Goal: Information Seeking & Learning: Learn about a topic

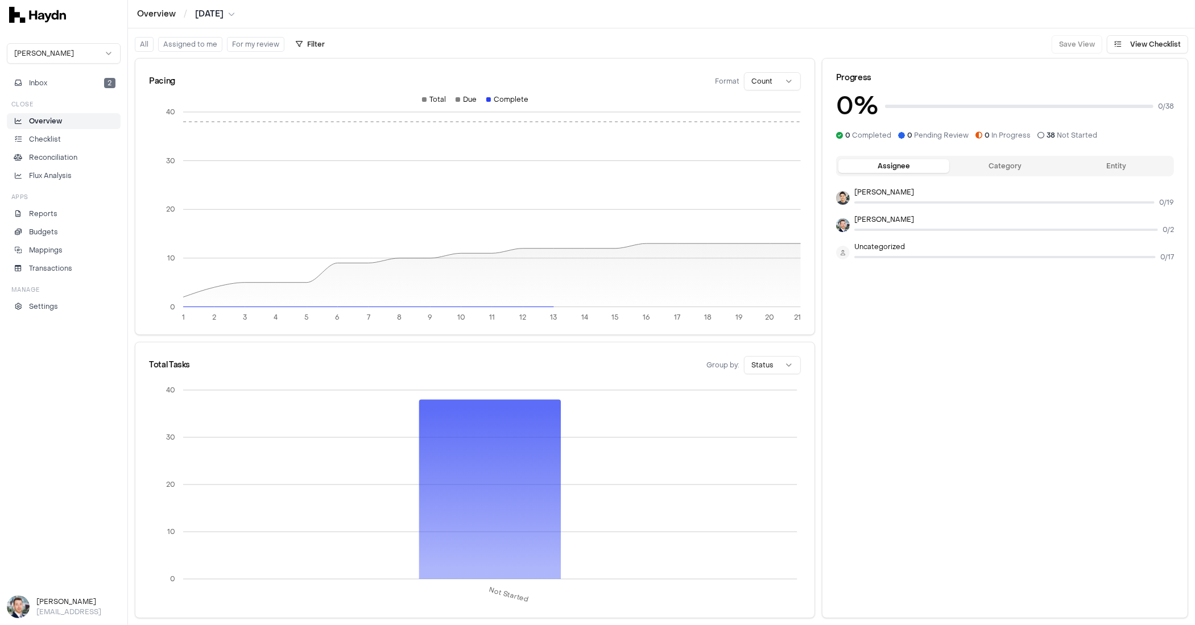
click at [61, 58] on html "Overview / [DATE] [PERSON_NAME] Inbox 2 Close Overview Checklist Reconciliation…" at bounding box center [597, 312] width 1195 height 625
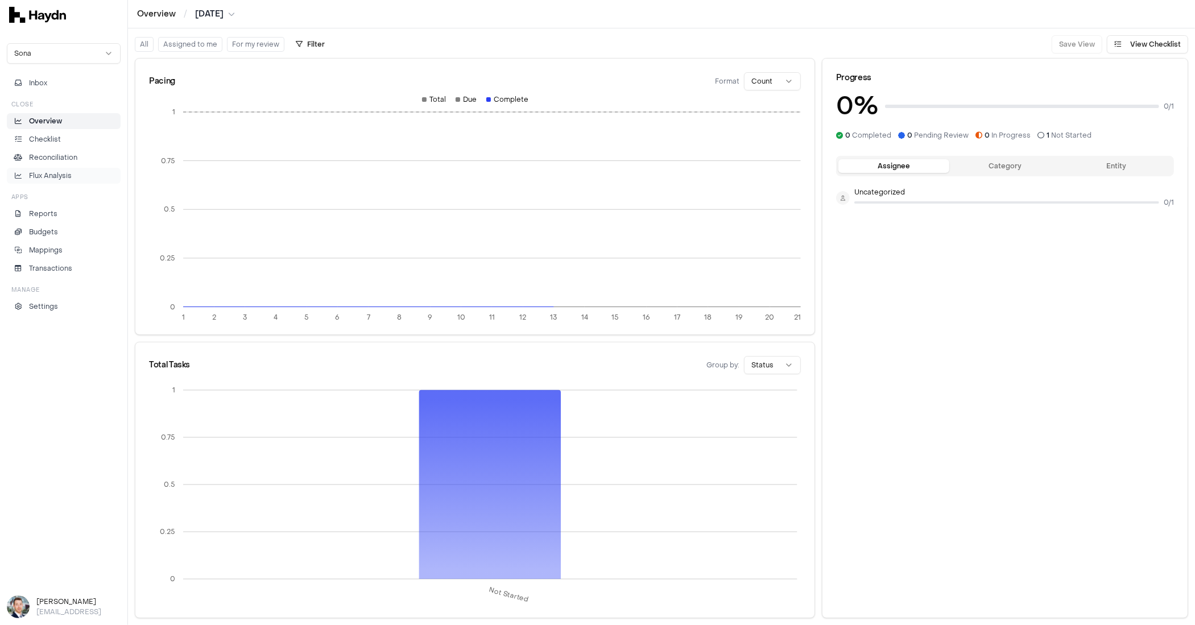
click at [60, 173] on p "Flux Analysis" at bounding box center [50, 176] width 43 height 10
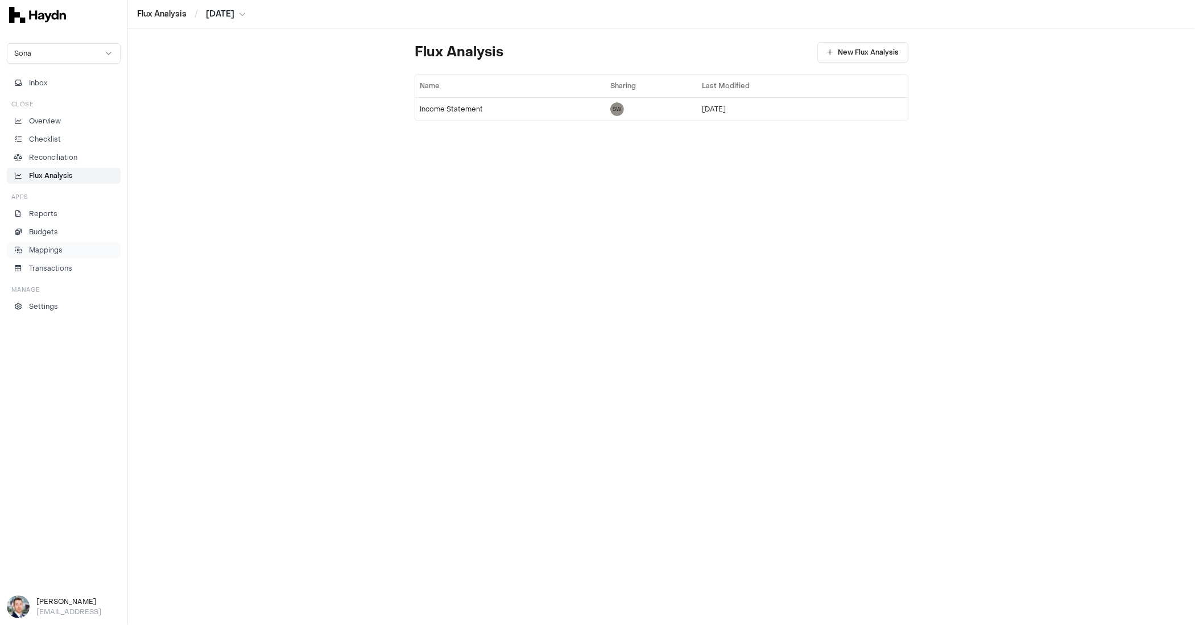
click at [58, 249] on p "Mappings" at bounding box center [46, 250] width 34 height 10
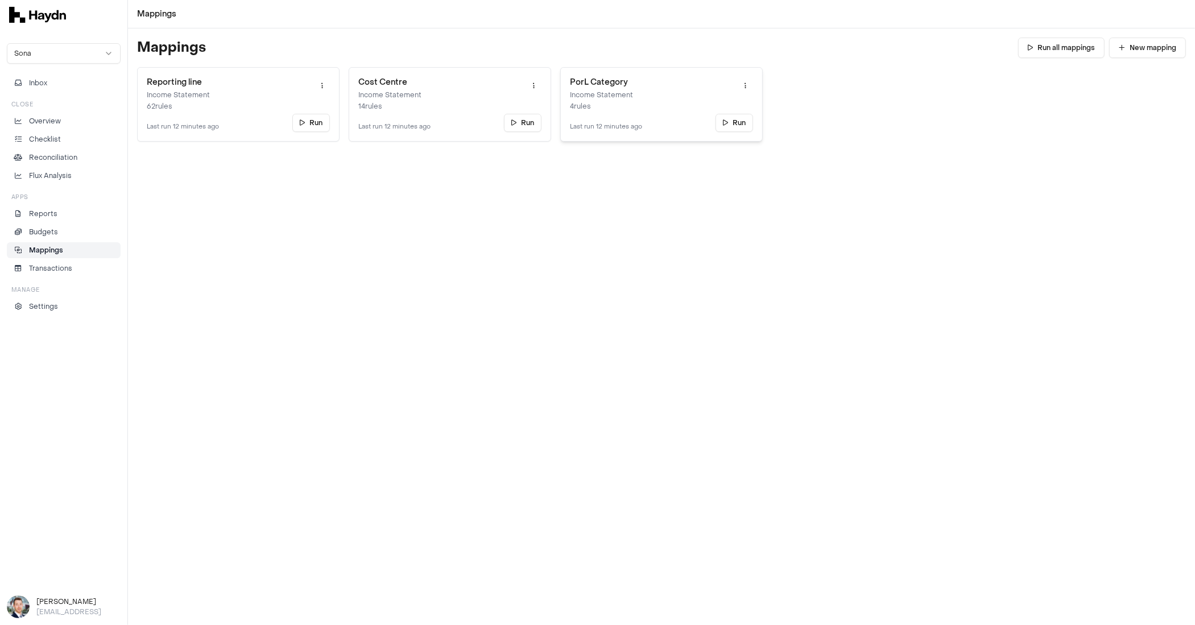
click at [640, 100] on link "PorL Category Income Statement 4 rules Last run 12 minutes ago Run" at bounding box center [661, 104] width 202 height 74
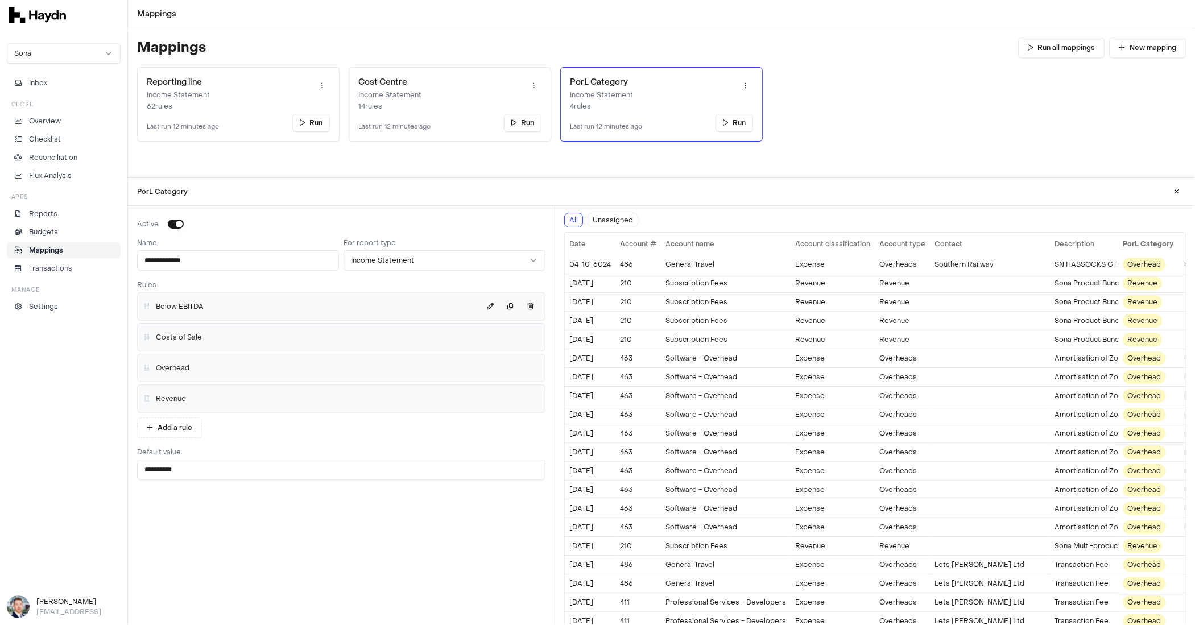
click at [220, 309] on div "Below EBITDA" at bounding box center [341, 306] width 398 height 18
click at [286, 314] on div "Below EBITDA" at bounding box center [341, 306] width 398 height 18
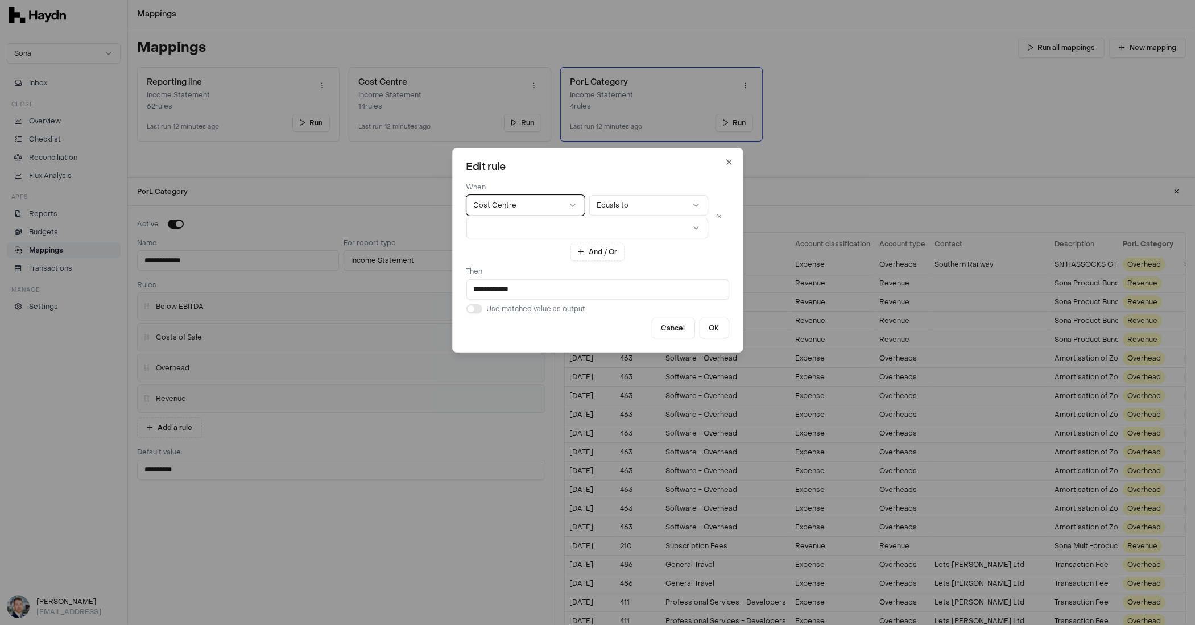
click at [622, 228] on button "button" at bounding box center [587, 228] width 242 height 20
click at [637, 229] on button "button" at bounding box center [587, 228] width 242 height 20
click at [634, 208] on button "Equals to" at bounding box center [648, 205] width 119 height 20
click at [632, 201] on button "Equals to" at bounding box center [648, 205] width 119 height 20
click at [537, 290] on input "**********" at bounding box center [597, 289] width 263 height 20
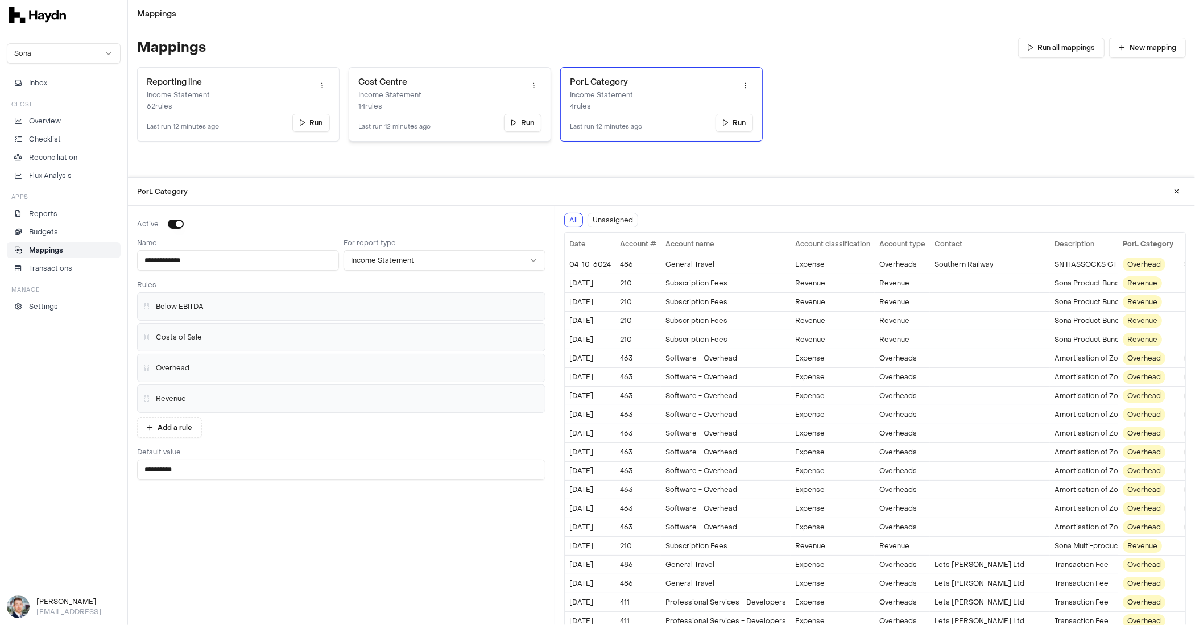
click at [412, 114] on div "Cost Centre Income Statement 14 rules Last run 12 minutes ago" at bounding box center [394, 104] width 72 height 55
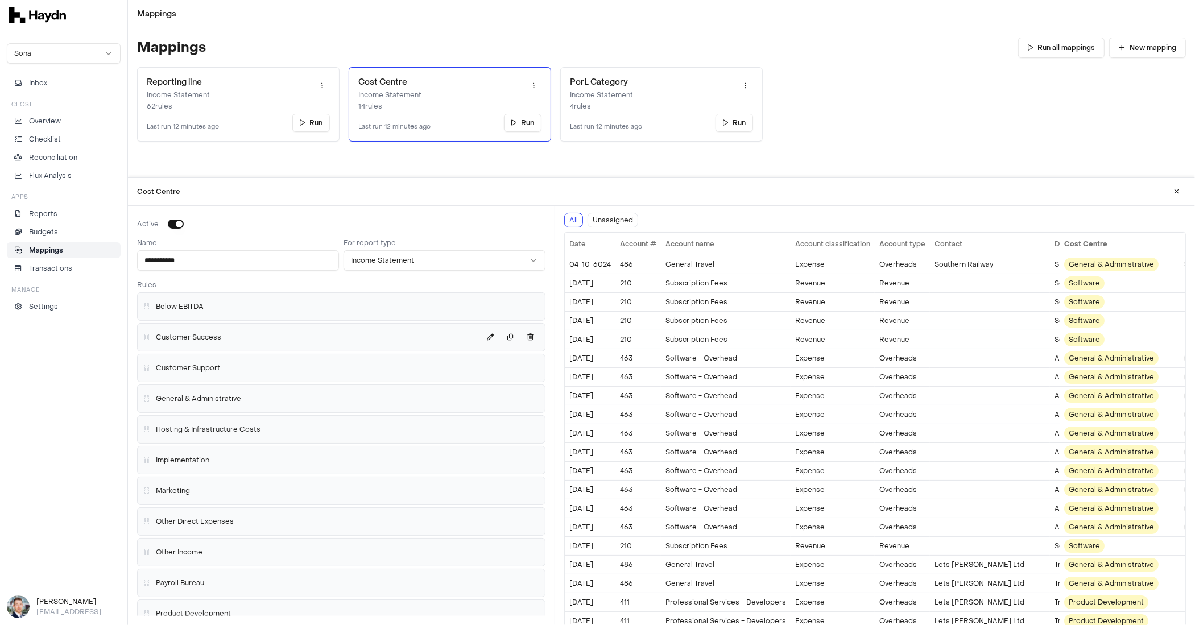
scroll to position [169, 0]
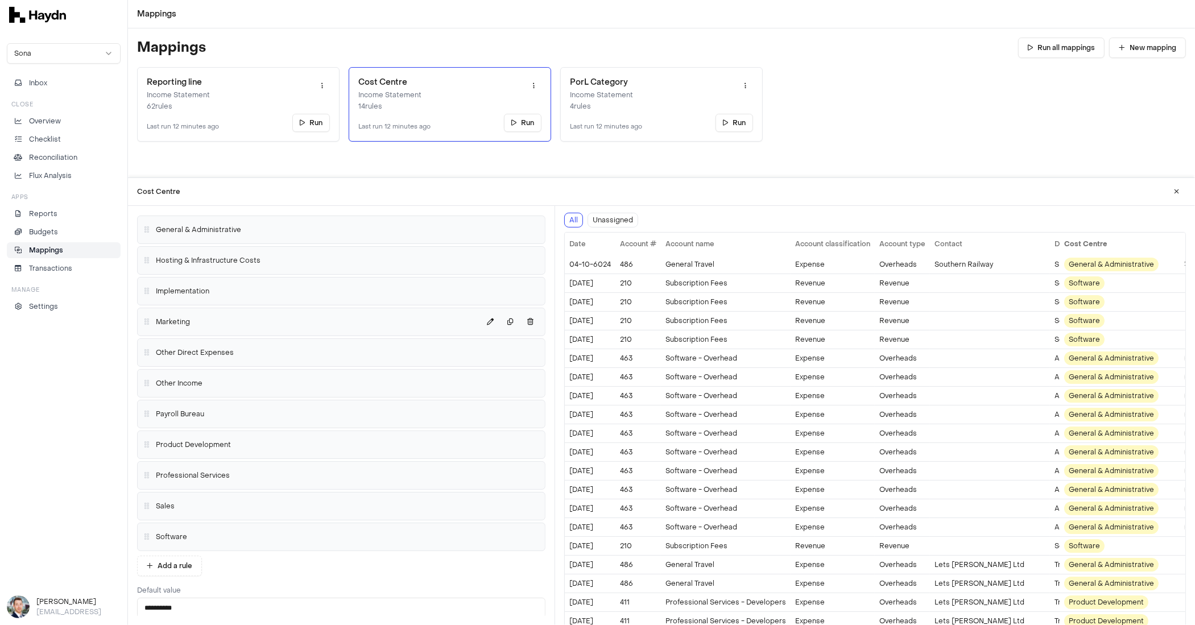
click at [214, 318] on div "Marketing" at bounding box center [341, 322] width 398 height 18
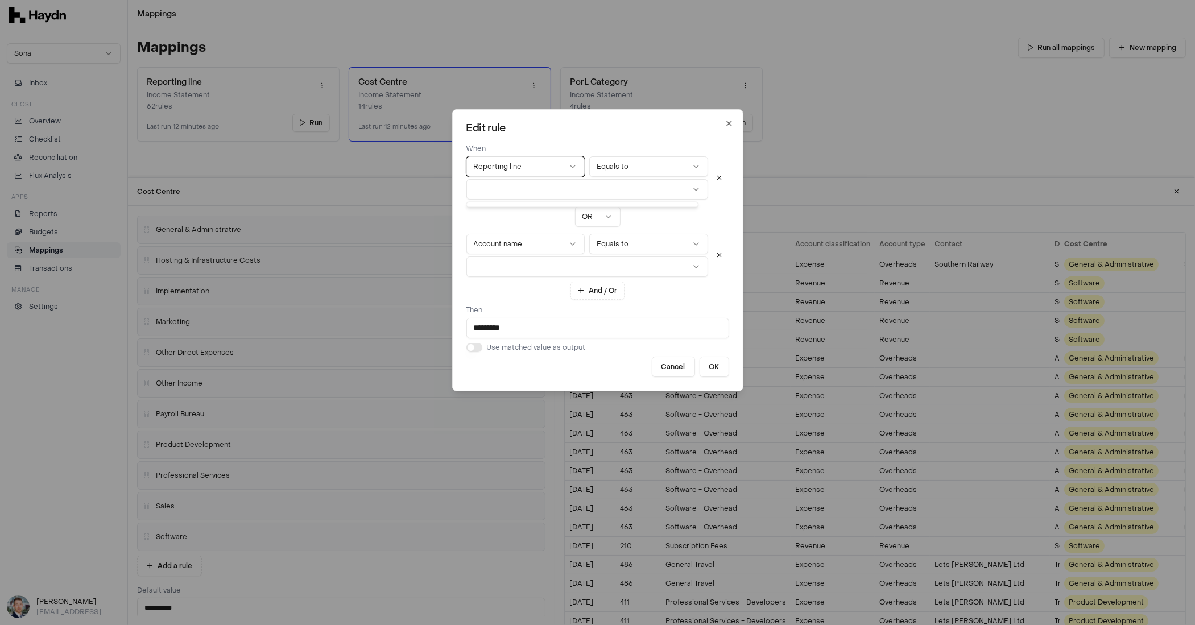
click at [540, 185] on button "button" at bounding box center [587, 189] width 242 height 20
click at [677, 214] on div "OR" at bounding box center [597, 216] width 263 height 20
click at [724, 125] on icon "button" at bounding box center [728, 123] width 9 height 9
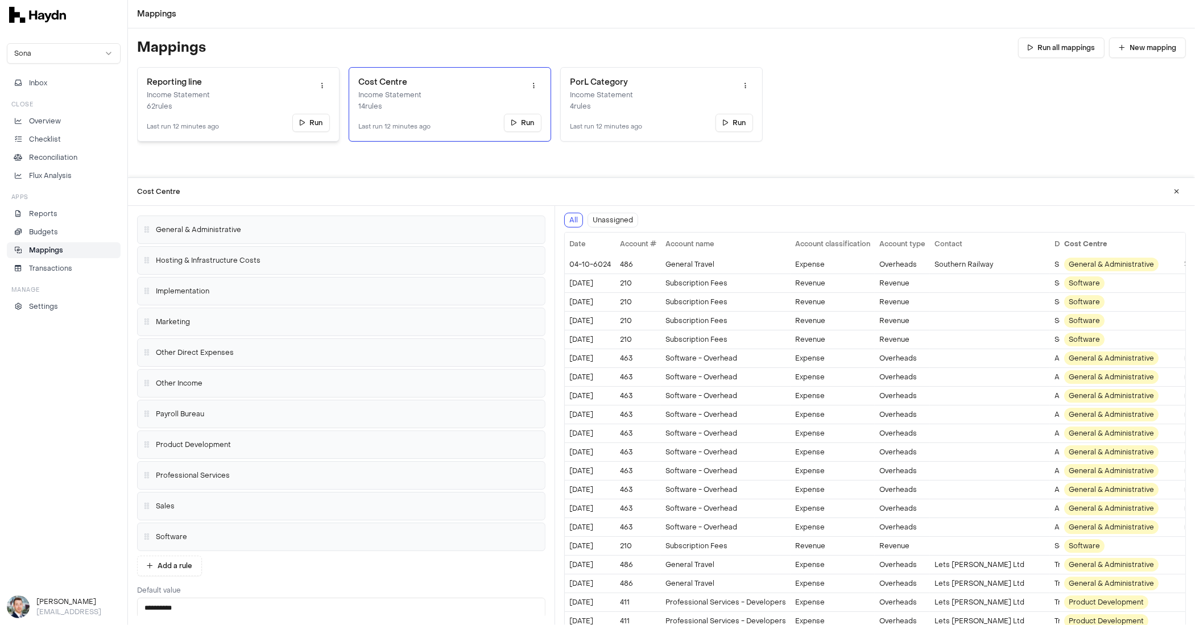
click at [172, 117] on div "Reporting line Income Statement 62 rules Last run 12 minutes ago" at bounding box center [183, 104] width 72 height 55
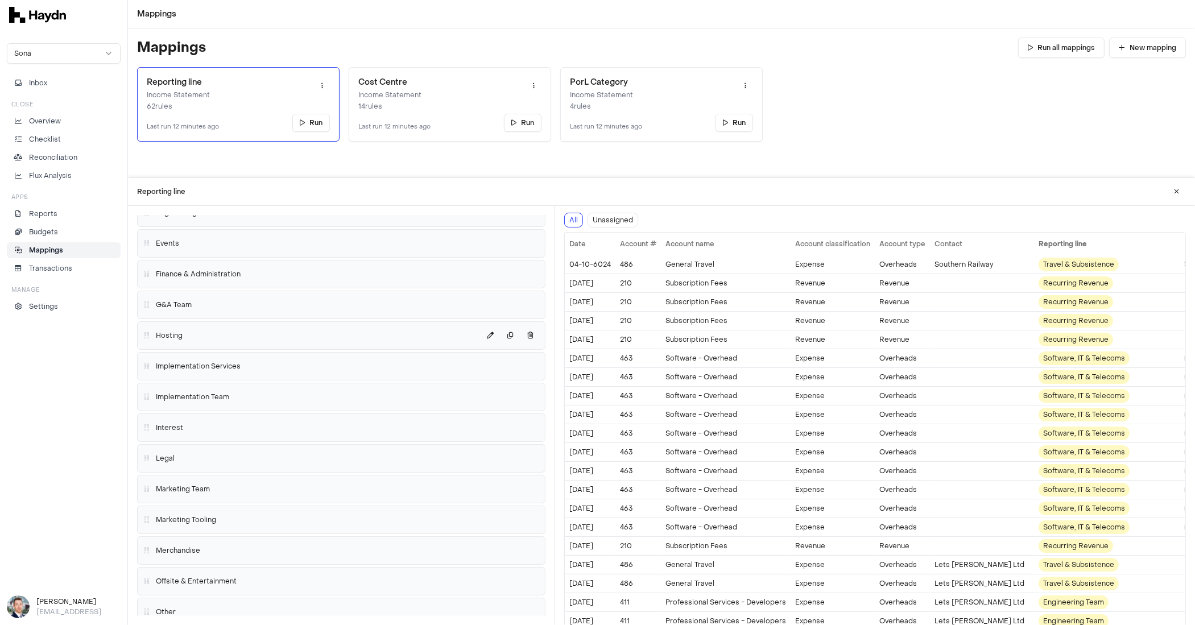
scroll to position [756, 0]
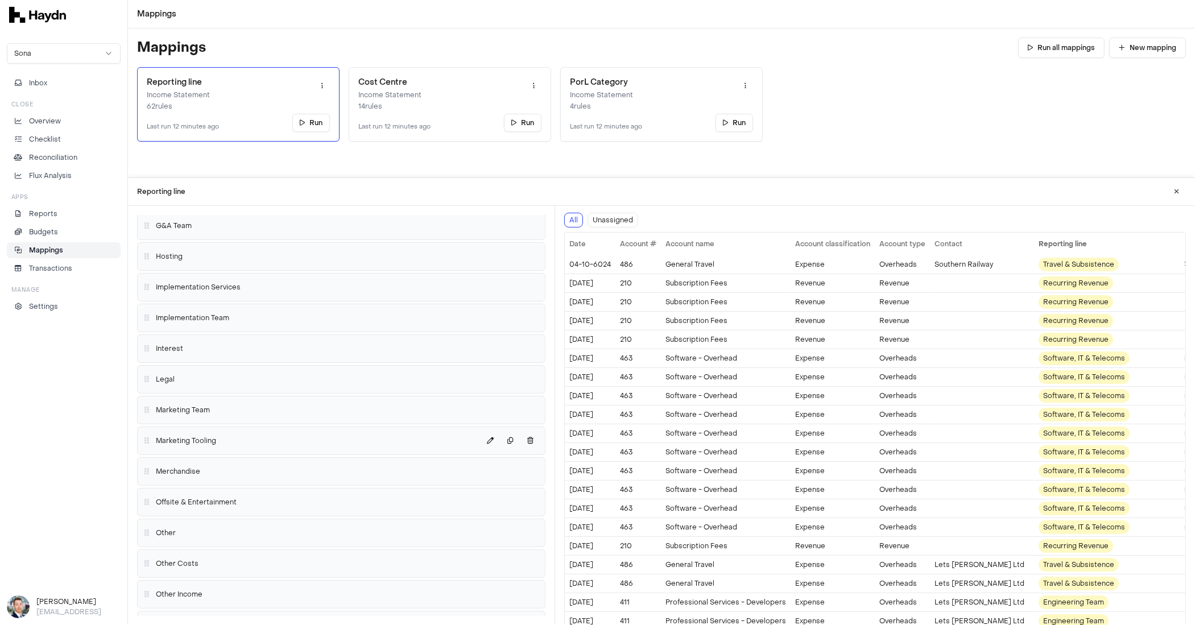
click at [178, 436] on span "Marketing Tooling" at bounding box center [186, 440] width 60 height 9
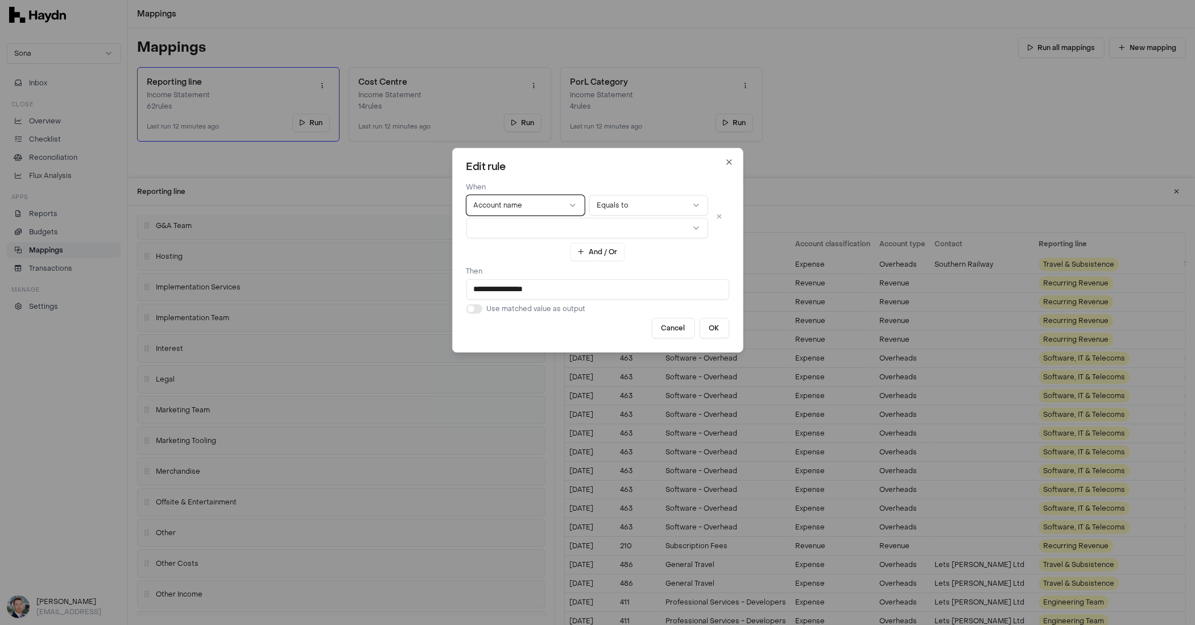
click at [622, 226] on button "button" at bounding box center [587, 228] width 242 height 20
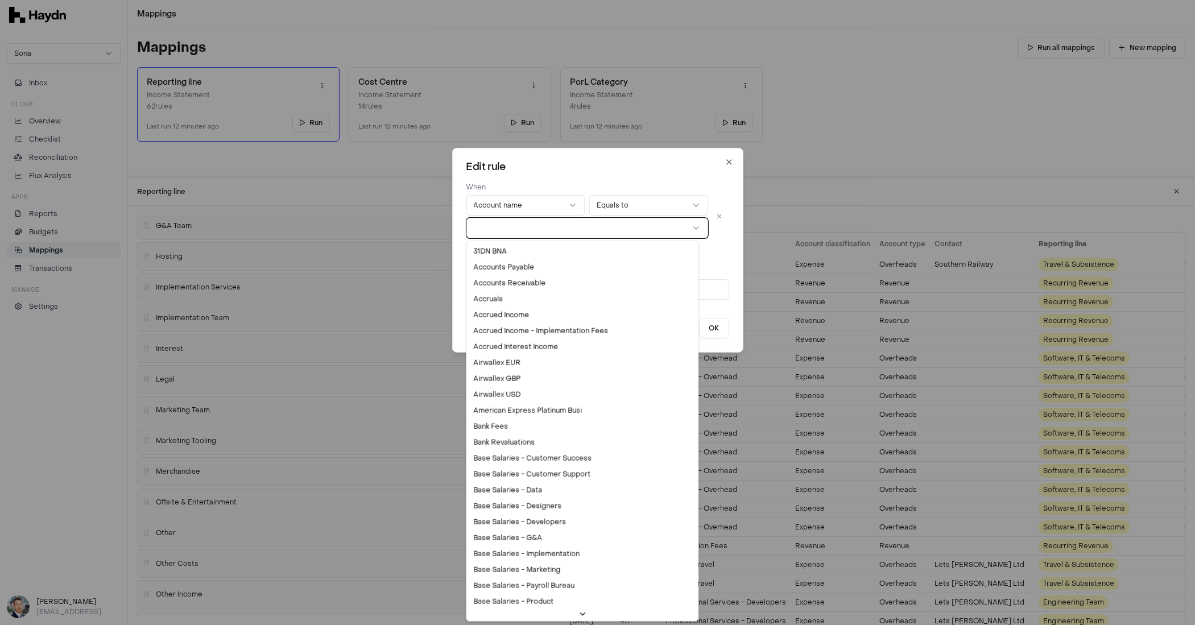
click at [622, 225] on button "button" at bounding box center [587, 228] width 242 height 20
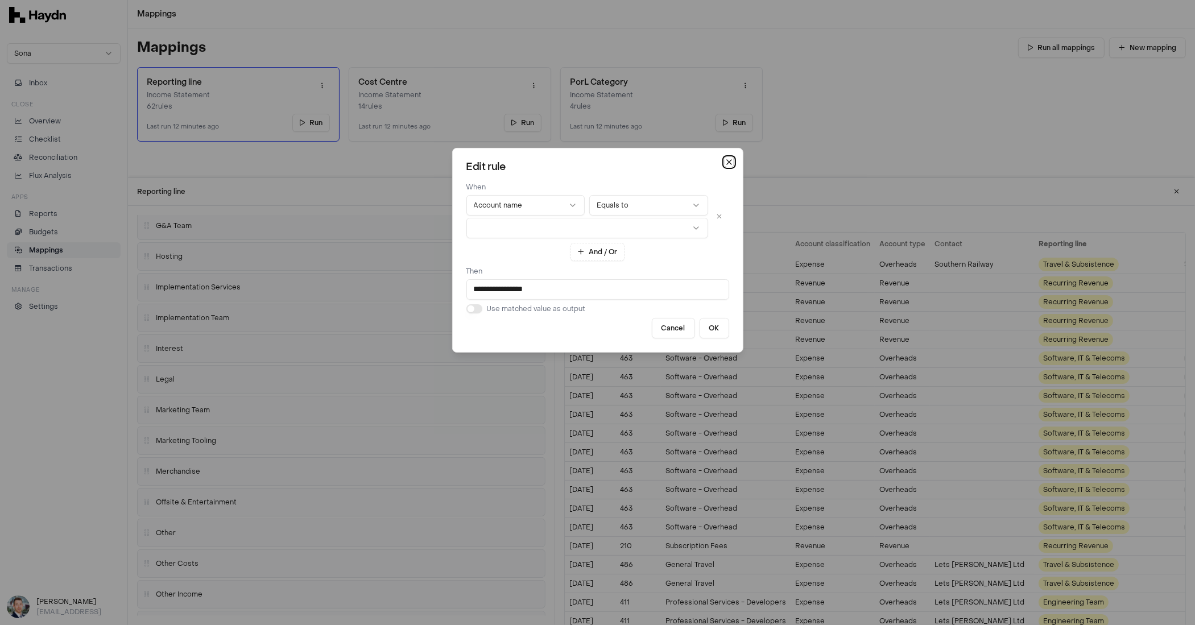
click at [724, 158] on icon "button" at bounding box center [728, 162] width 9 height 9
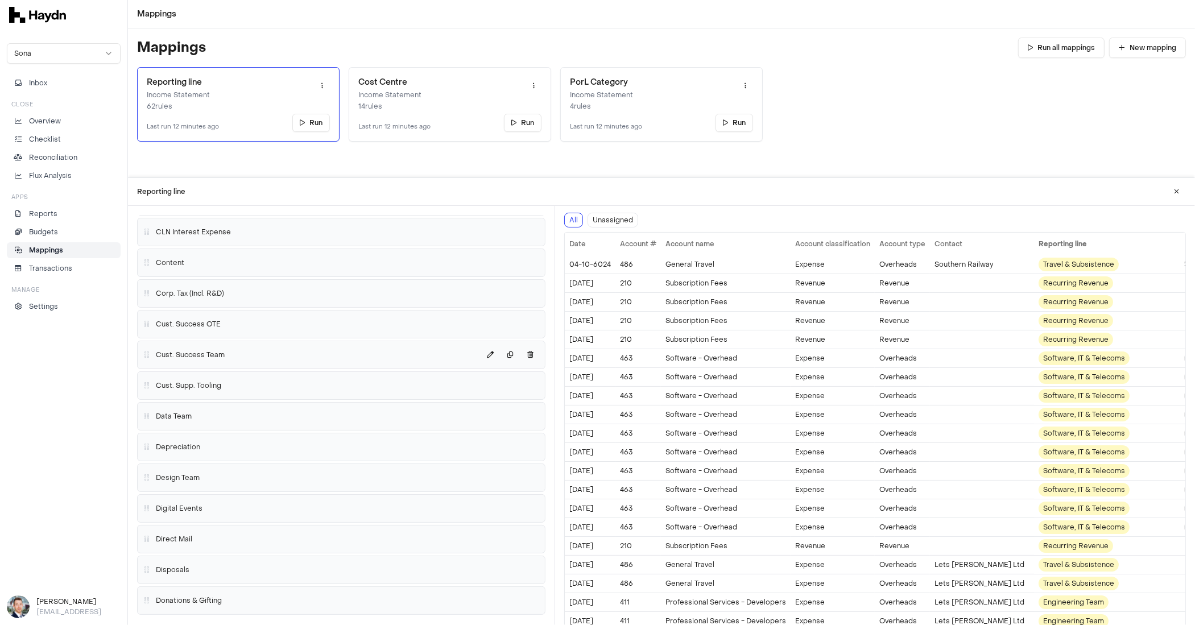
scroll to position [261, 0]
click at [208, 321] on span "Cust. Success OTE" at bounding box center [188, 321] width 65 height 9
click at [197, 287] on span "Corp. Tax (Incl. R&D)" at bounding box center [190, 291] width 68 height 9
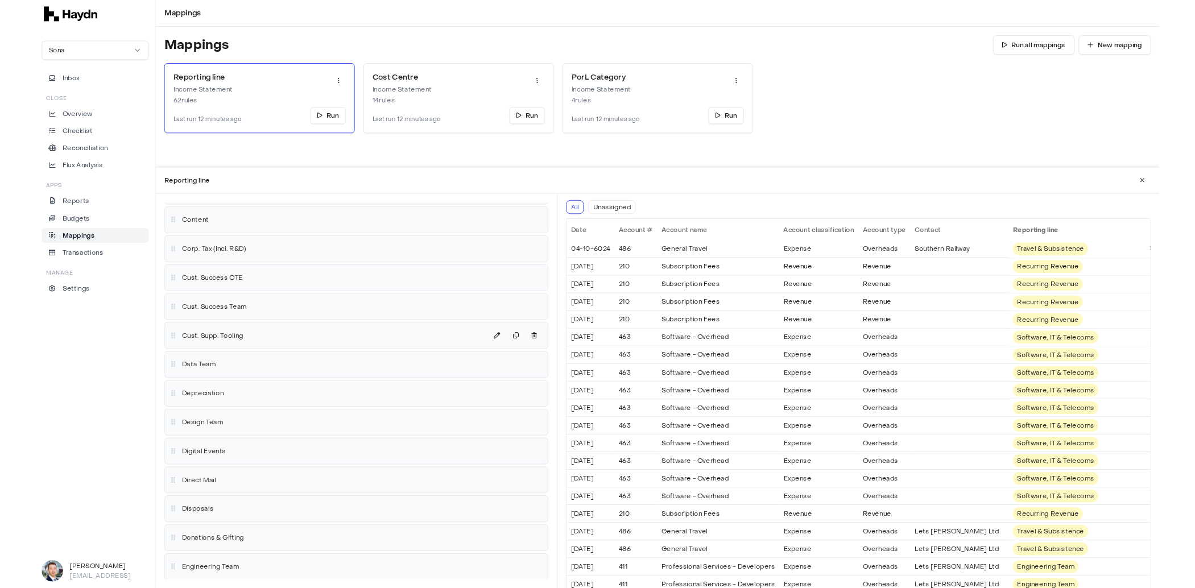
scroll to position [316, 0]
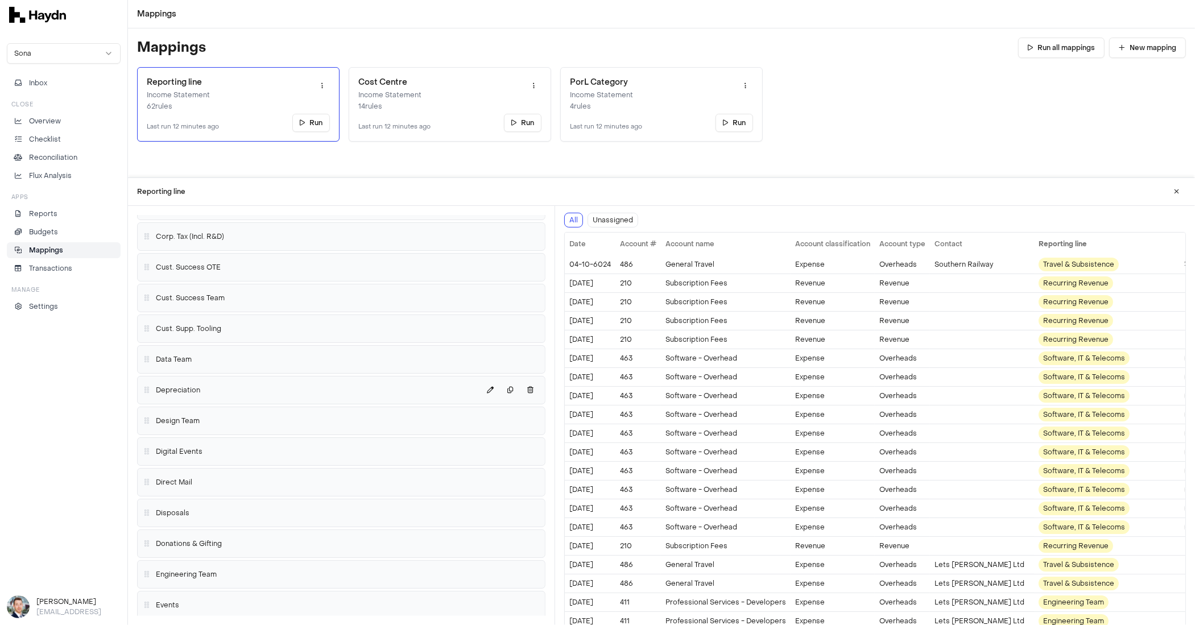
click at [205, 385] on div "Depreciation" at bounding box center [341, 390] width 398 height 18
click at [239, 262] on div "Cust. Success OTE" at bounding box center [341, 267] width 398 height 18
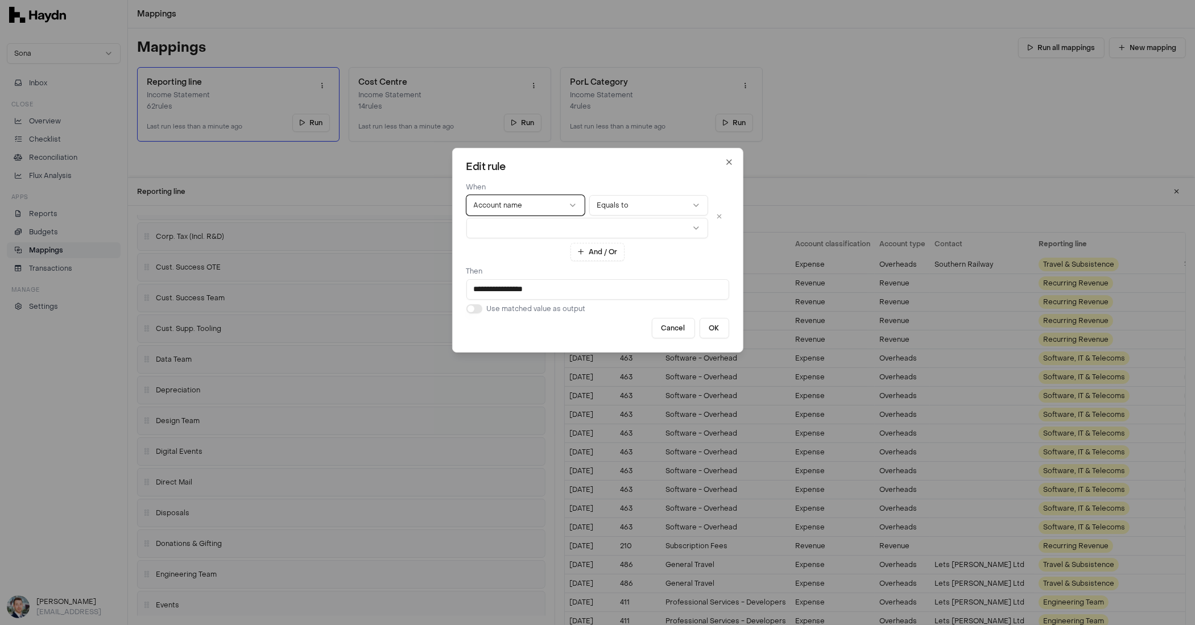
click at [599, 220] on button "button" at bounding box center [587, 228] width 242 height 20
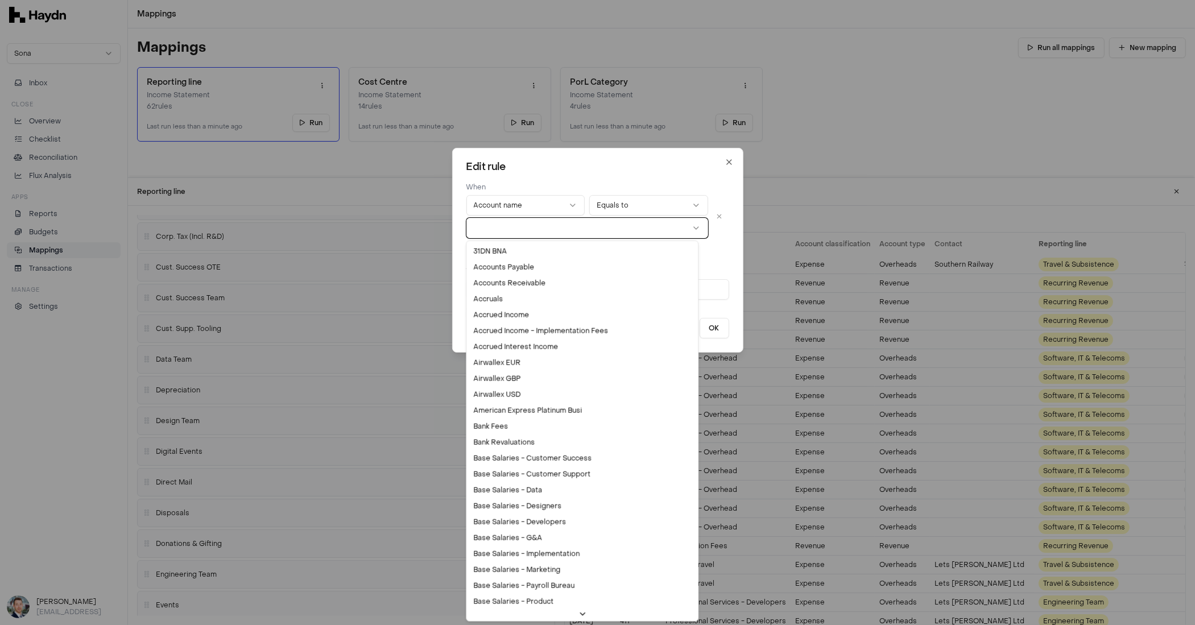
click at [599, 222] on button "button" at bounding box center [587, 228] width 242 height 20
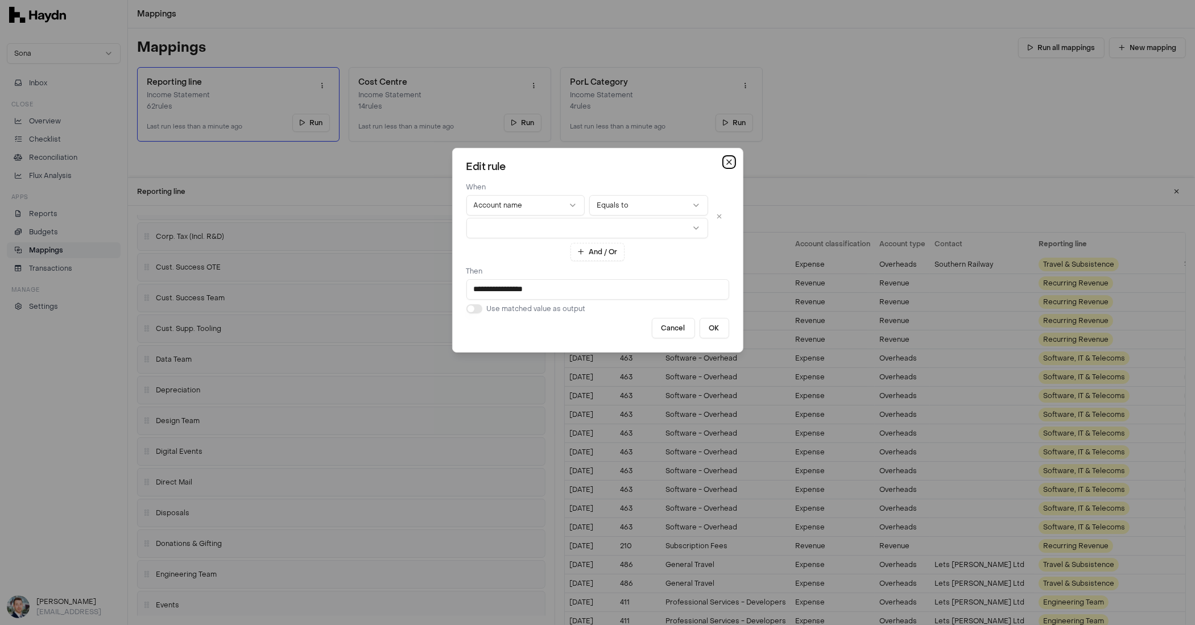
click at [724, 159] on icon "button" at bounding box center [728, 162] width 9 height 9
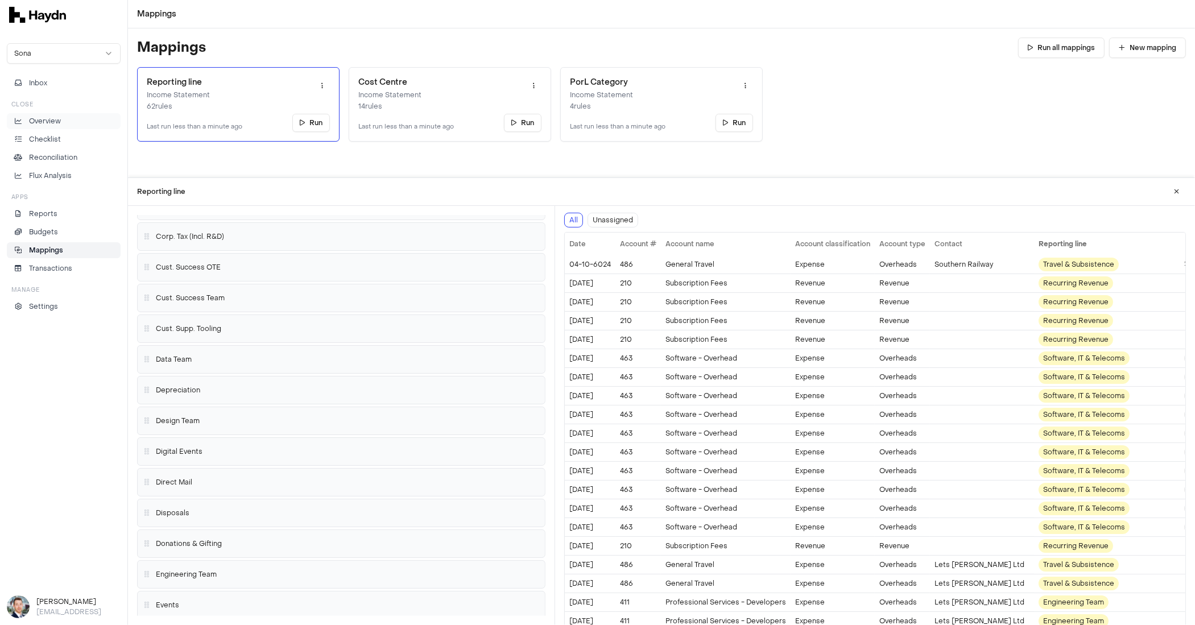
click at [67, 125] on li "Overview" at bounding box center [63, 121] width 103 height 10
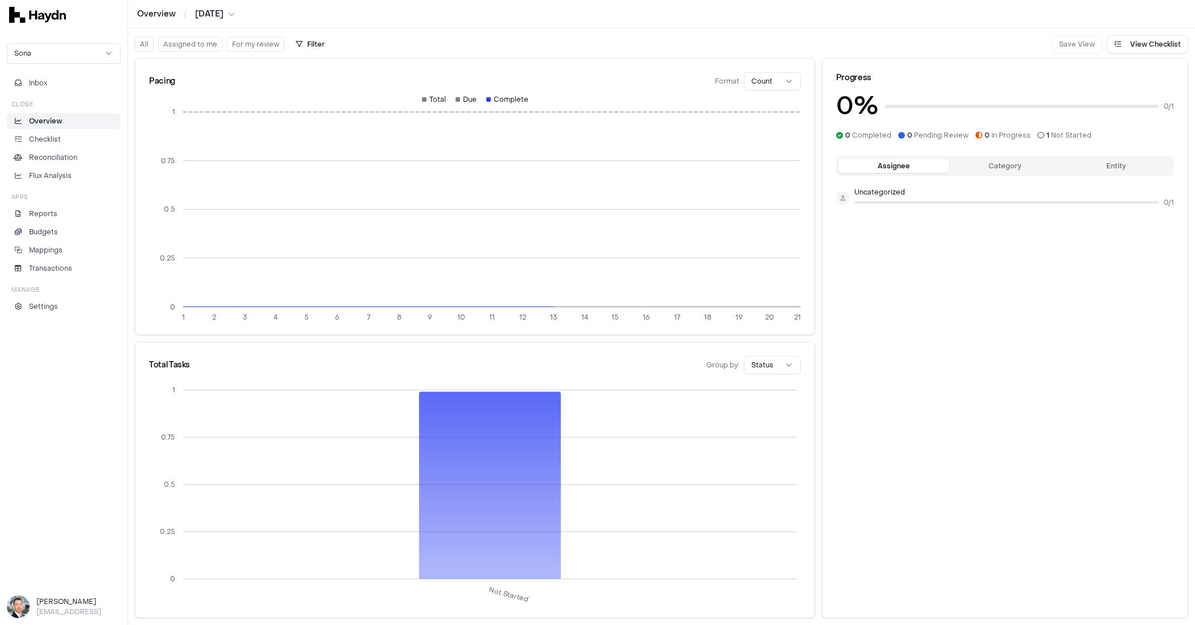
click at [71, 60] on html "Overview / [DATE] Sona Inbox Close Overview Checklist Reconciliation Flux Analy…" at bounding box center [597, 312] width 1195 height 625
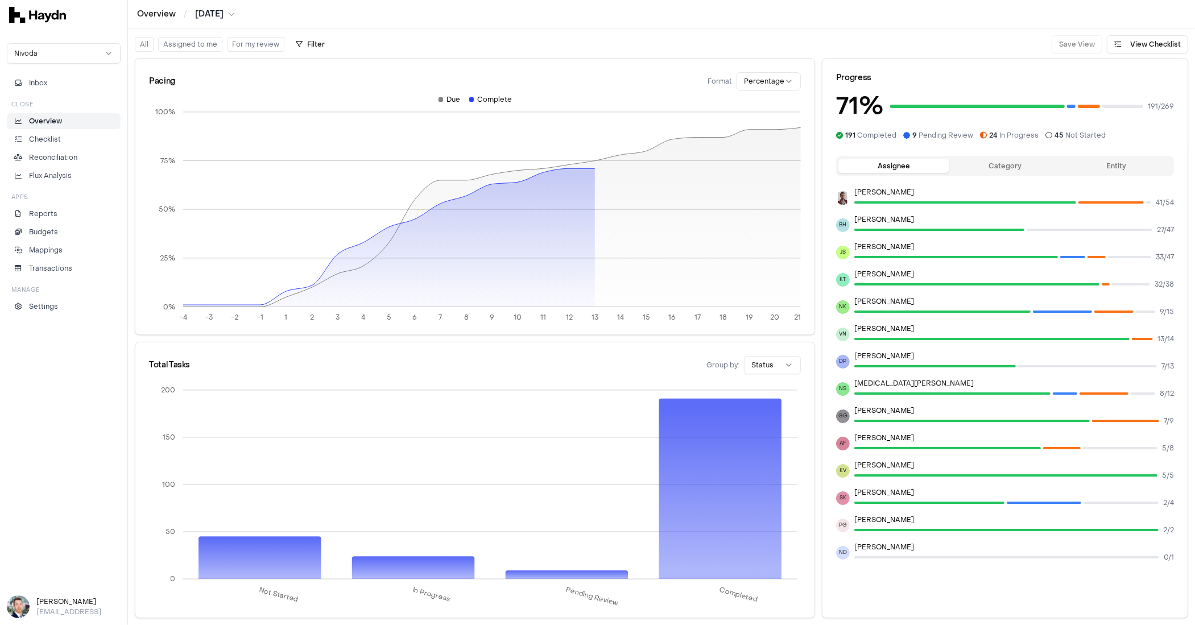
click at [64, 53] on html "Overview / [DATE] Nivoda Inbox Close Overview Checklist Reconciliation Flux Ana…" at bounding box center [597, 312] width 1195 height 625
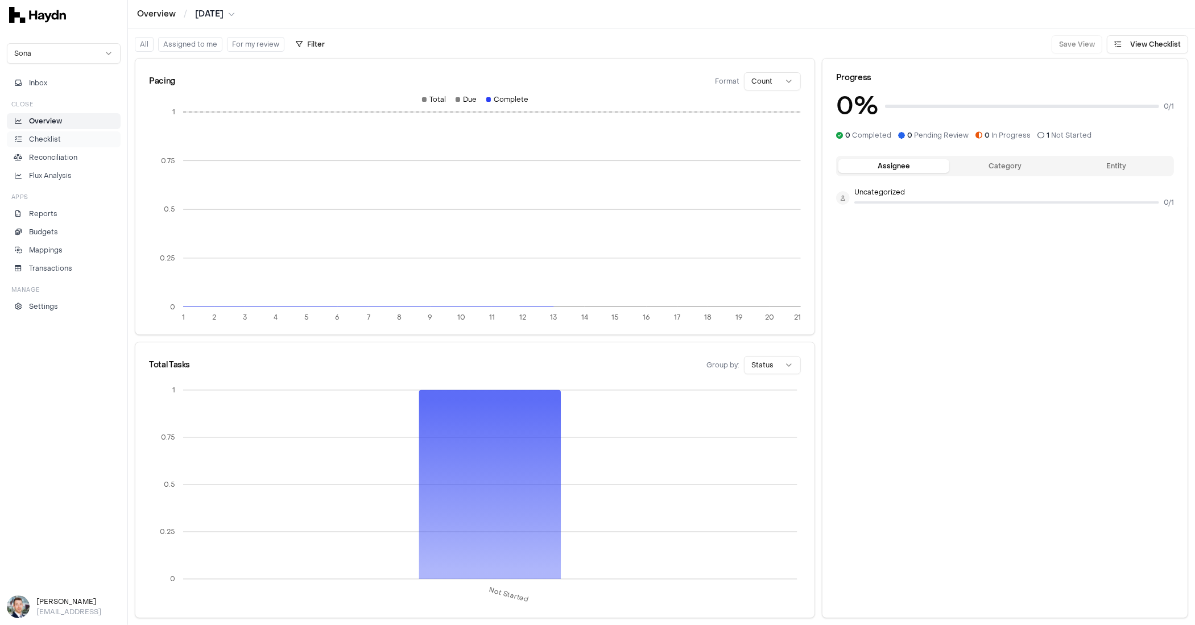
click at [54, 140] on p "Checklist" at bounding box center [45, 139] width 32 height 10
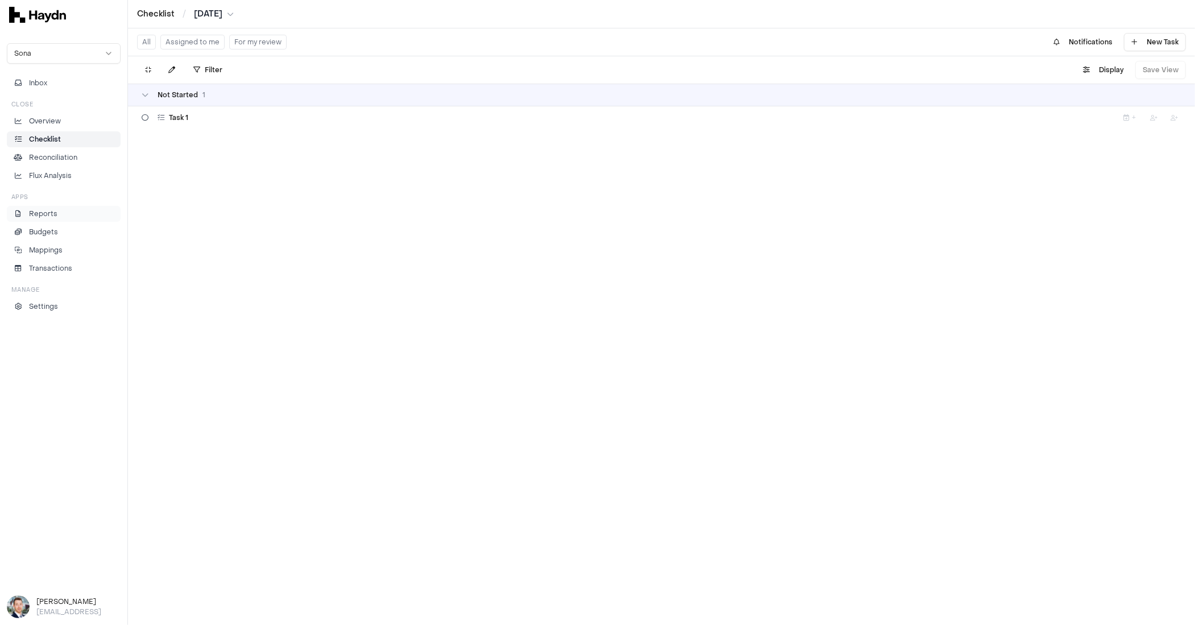
click at [59, 217] on link "Reports" at bounding box center [64, 214] width 114 height 16
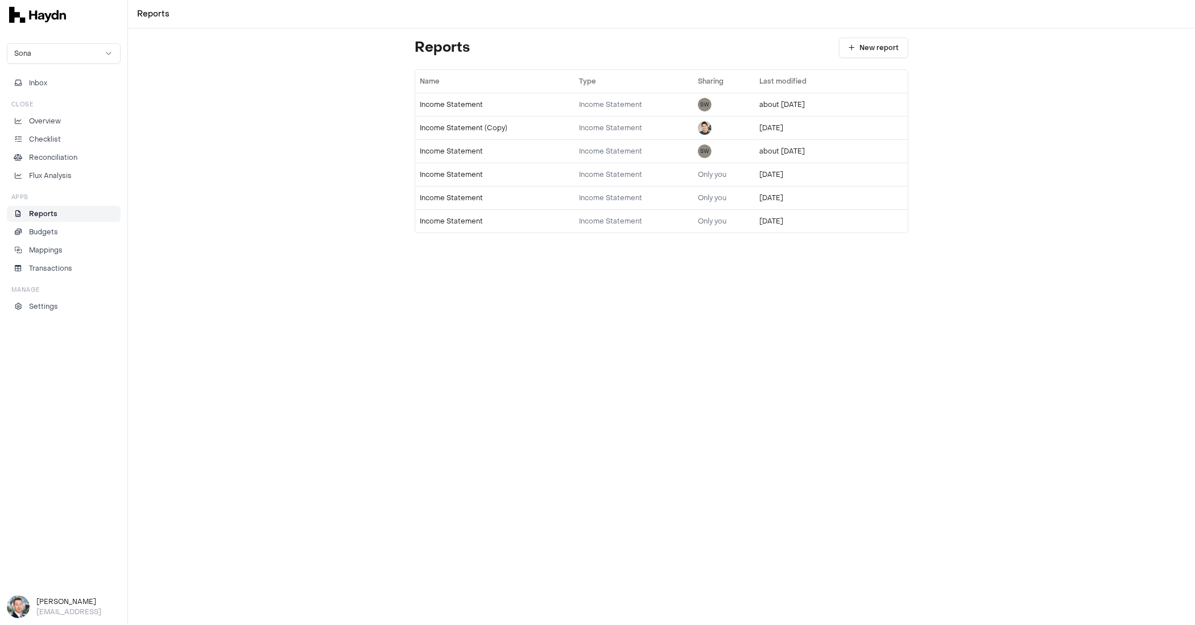
click at [56, 64] on div "Sona Inbox Close Overview Checklist Reconciliation Flux Analysis Apps Reports B…" at bounding box center [64, 178] width 114 height 271
click at [60, 63] on body "Reports Sona Inbox Close Overview Checklist Reconciliation Flux Analysis Apps R…" at bounding box center [597, 312] width 1195 height 625
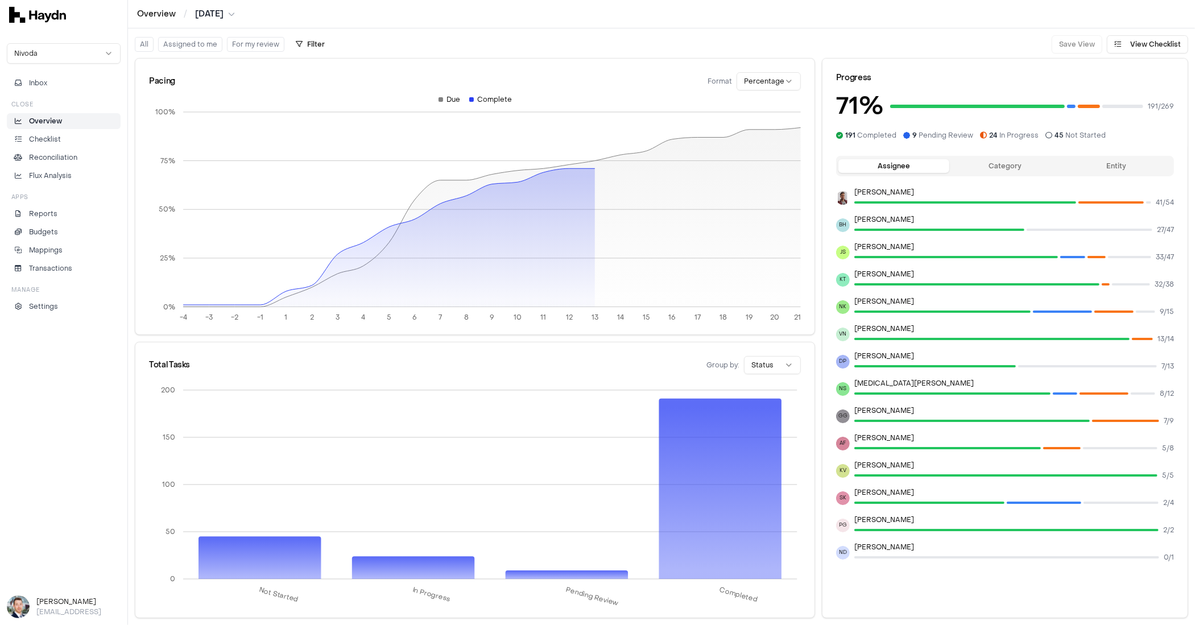
click at [59, 55] on html "Overview / [DATE] Nivoda Inbox Close Overview Checklist Reconciliation Flux Ana…" at bounding box center [597, 312] width 1195 height 625
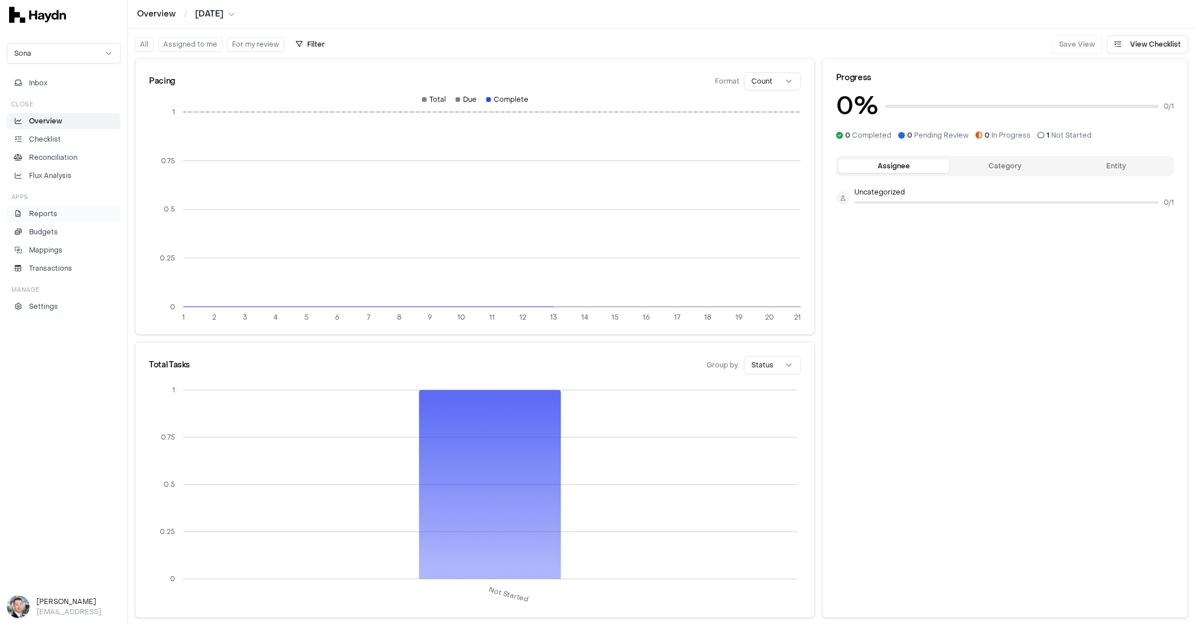
click at [60, 210] on li "Reports" at bounding box center [63, 214] width 103 height 10
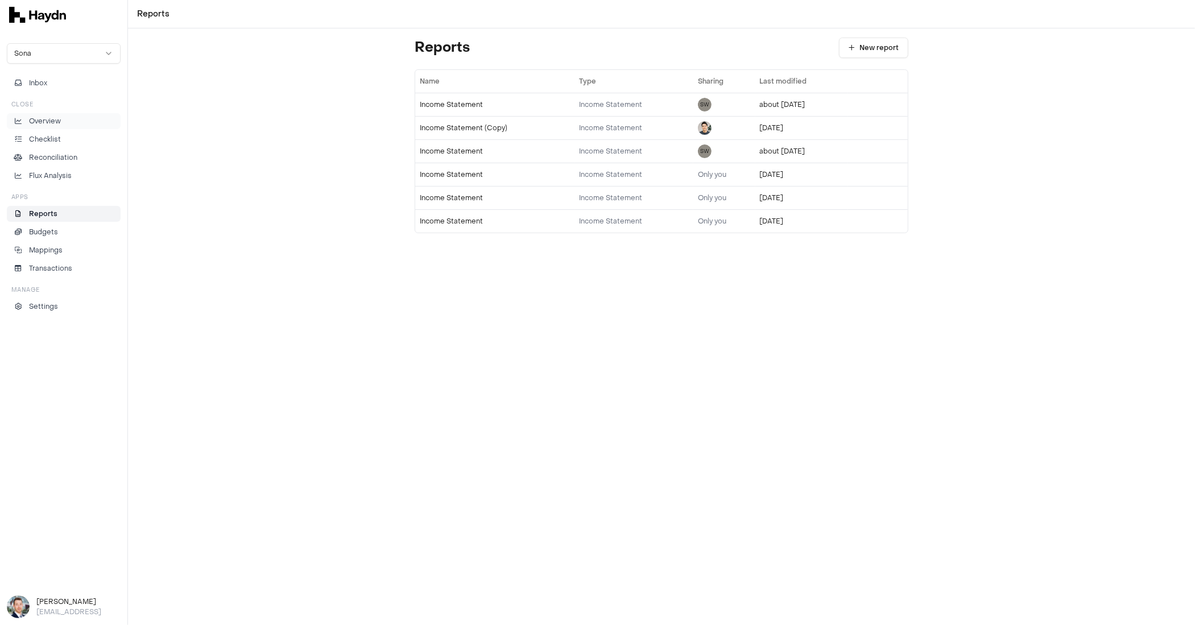
click at [56, 119] on p "Overview" at bounding box center [45, 121] width 32 height 10
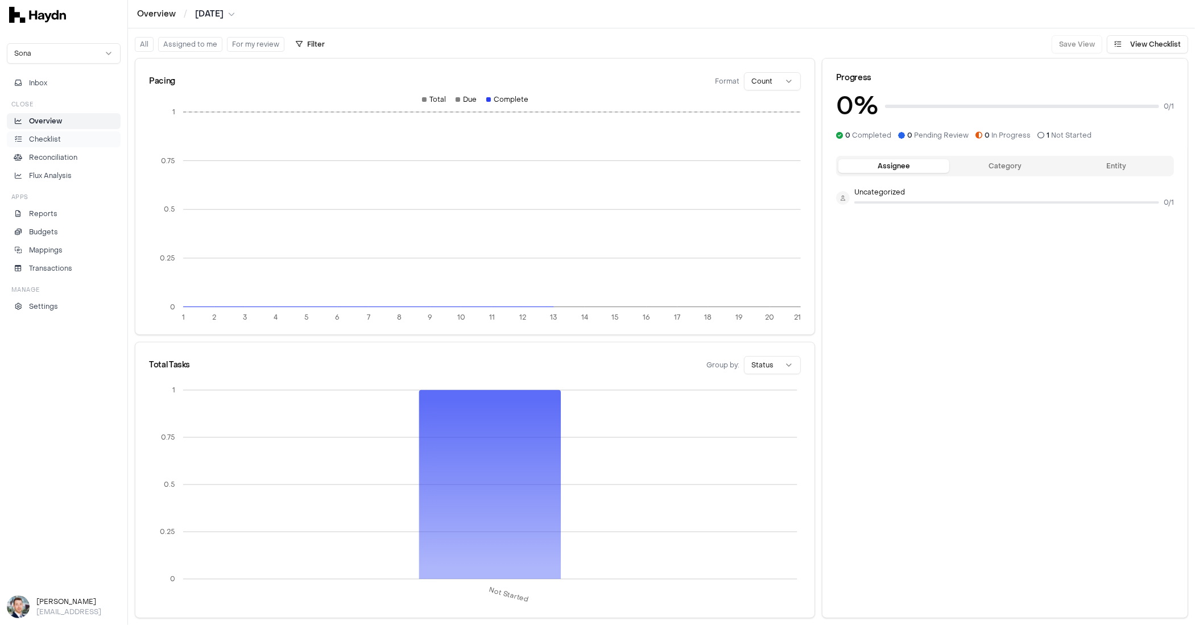
click at [63, 135] on li "Checklist" at bounding box center [63, 139] width 103 height 10
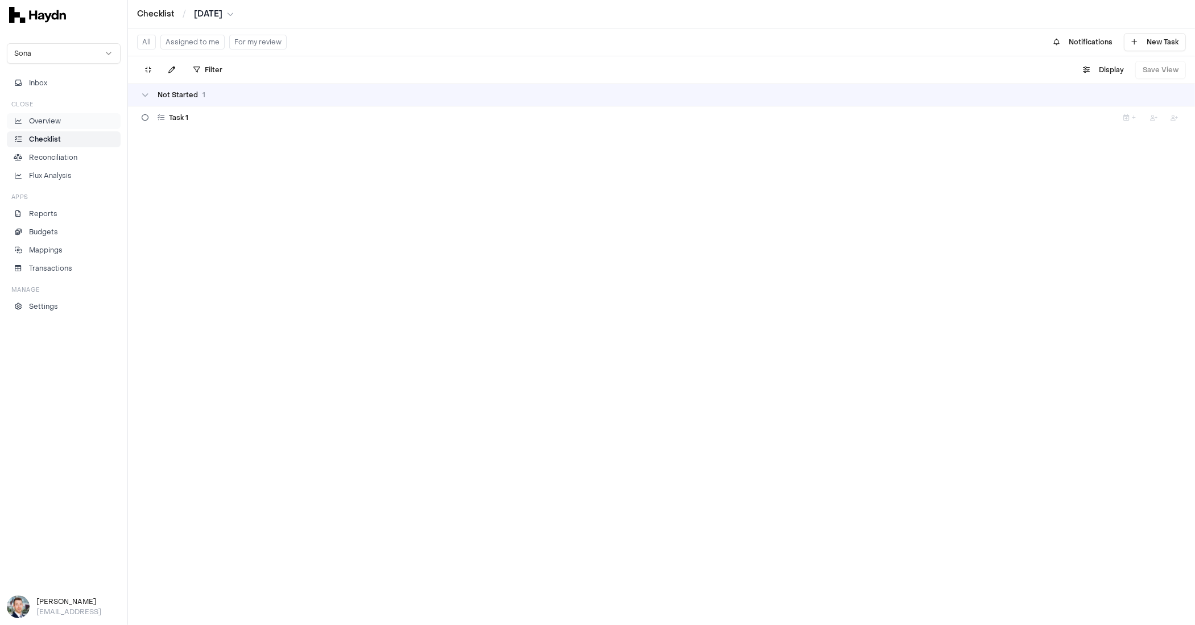
click at [63, 123] on li "Overview" at bounding box center [63, 121] width 103 height 10
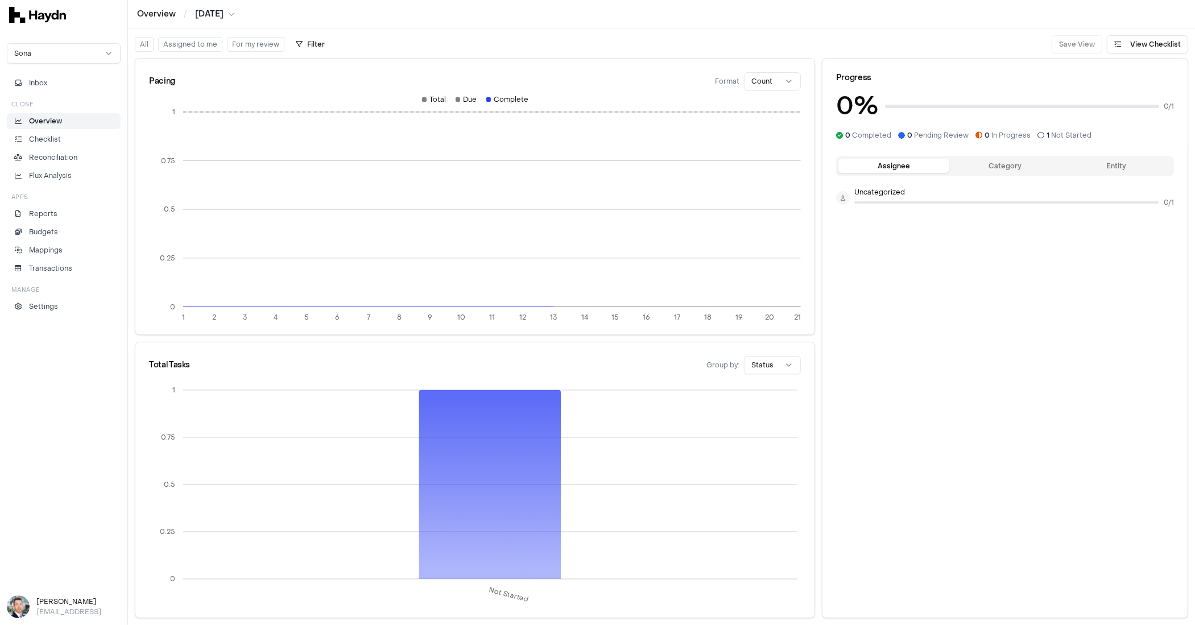
click at [80, 51] on html "Overview / [DATE] Sona Inbox Close Overview Checklist Reconciliation Flux Analy…" at bounding box center [597, 312] width 1195 height 625
click at [78, 53] on html "Overview / [DATE] Sona Inbox Close Overview Checklist Reconciliation Flux Analy…" at bounding box center [597, 312] width 1195 height 625
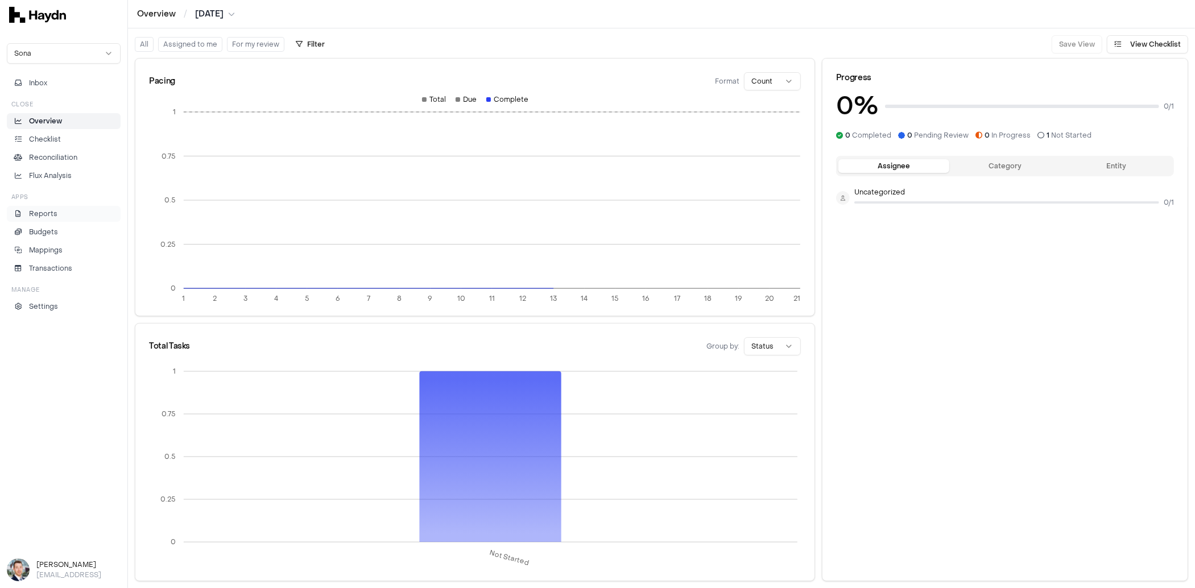
click at [40, 213] on p "Reports" at bounding box center [43, 214] width 28 height 10
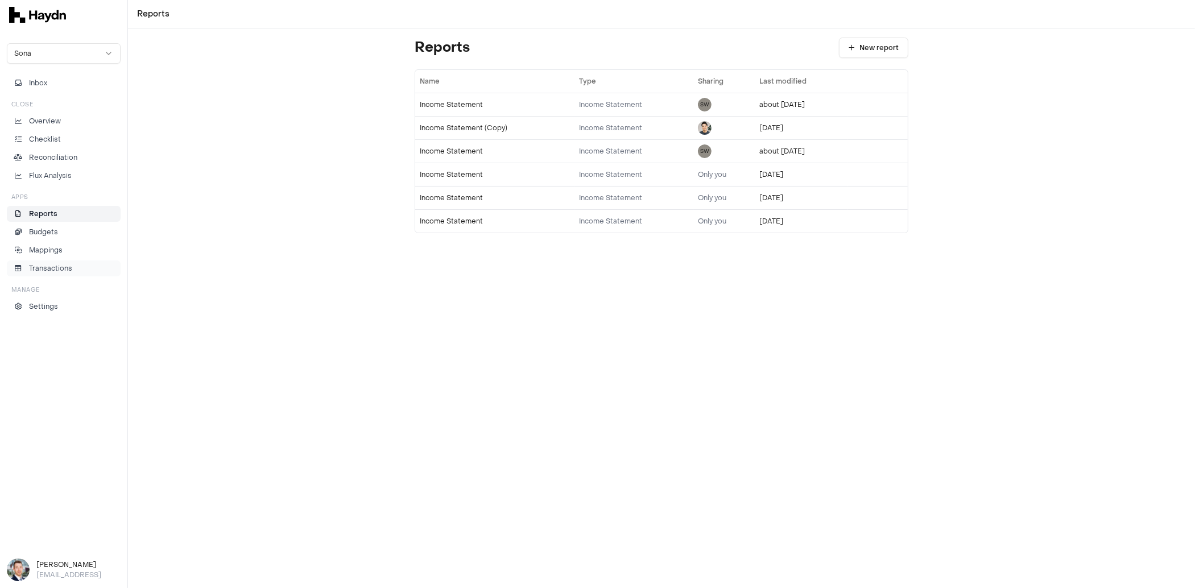
click at [57, 263] on p "Transactions" at bounding box center [50, 268] width 43 height 10
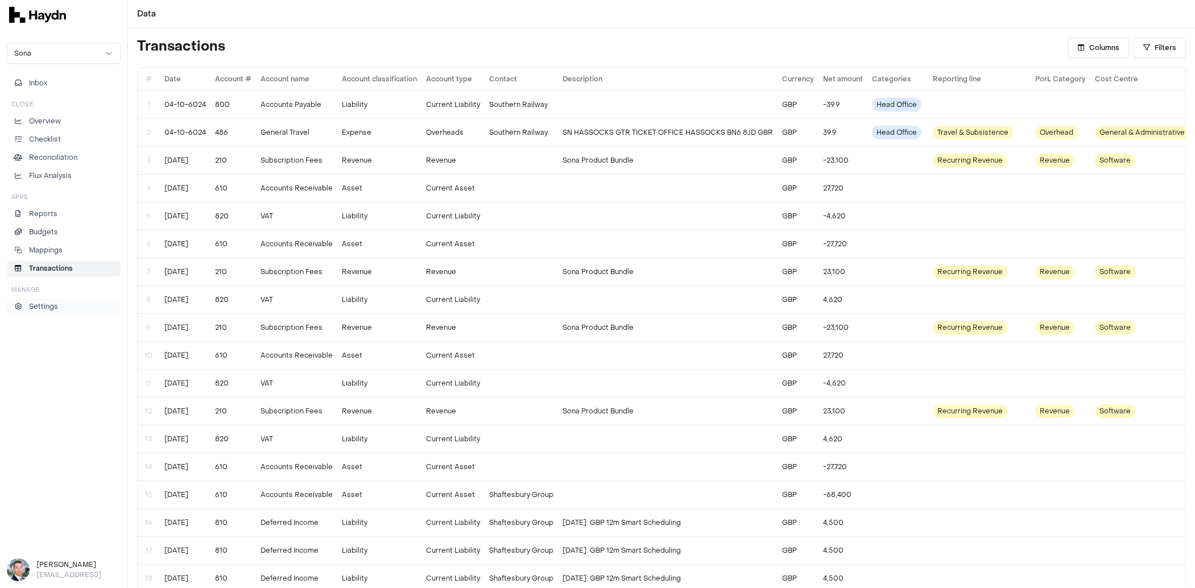
click at [55, 301] on p "Settings" at bounding box center [43, 306] width 29 height 10
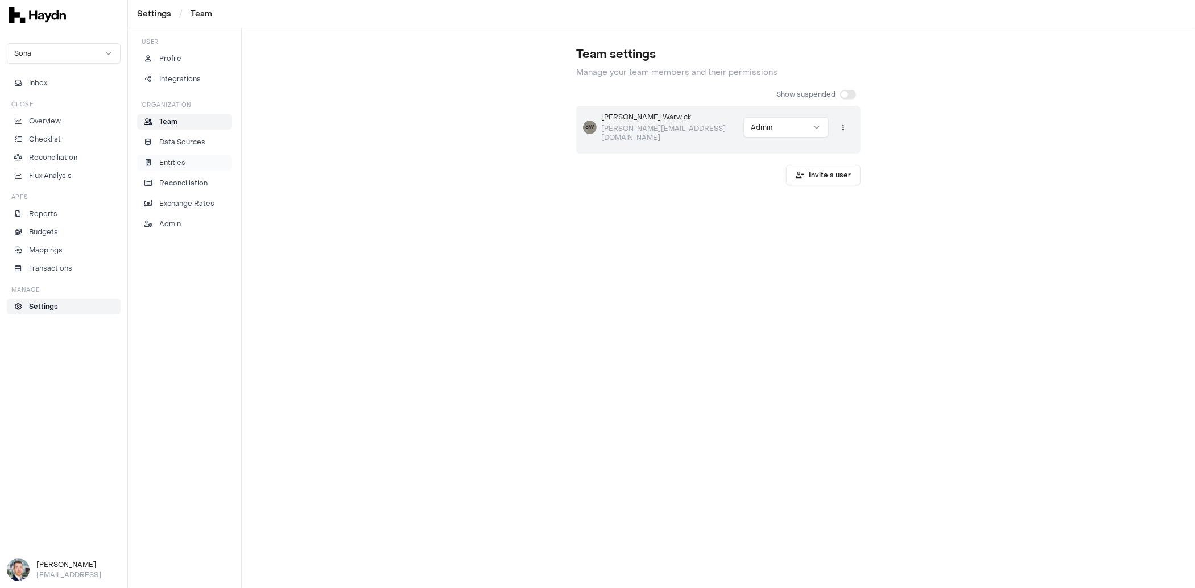
click at [179, 159] on p "Entities" at bounding box center [172, 163] width 26 height 10
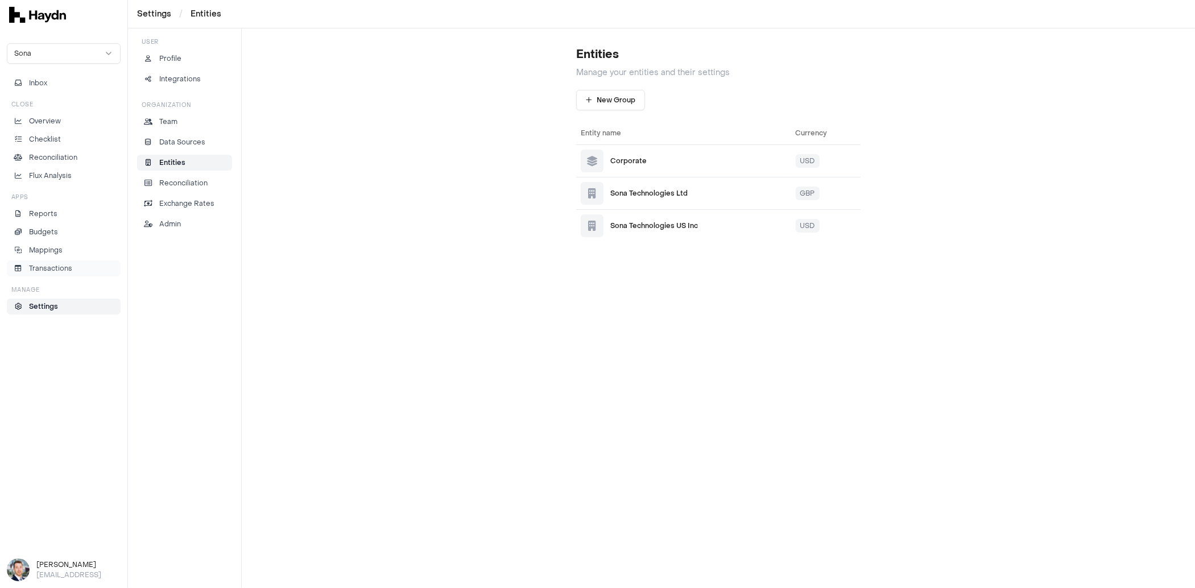
click at [59, 267] on p "Transactions" at bounding box center [50, 268] width 43 height 10
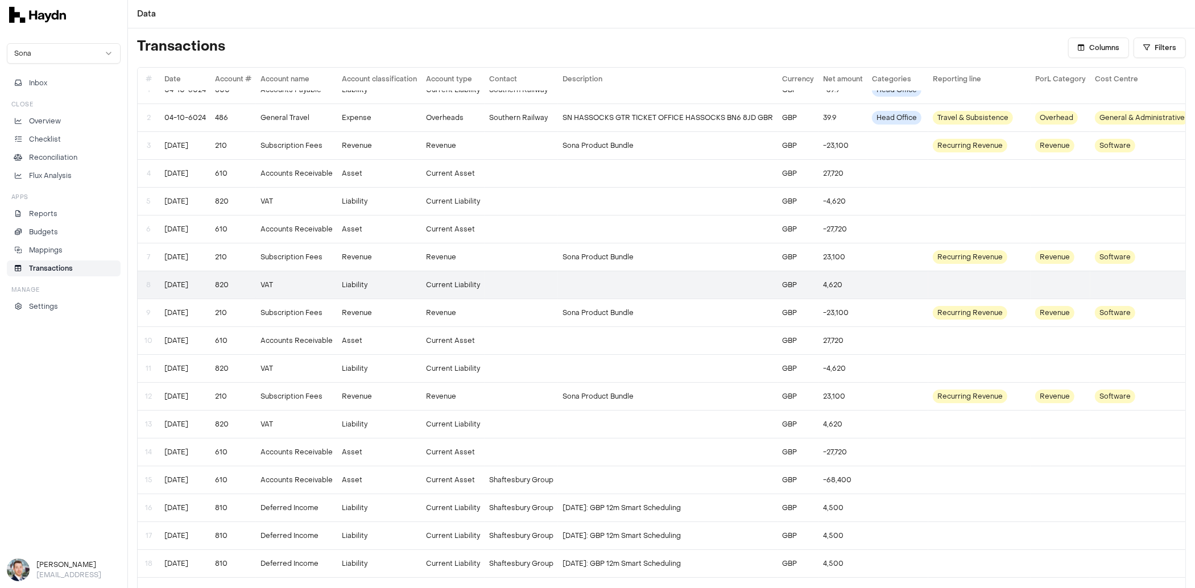
scroll to position [14, 0]
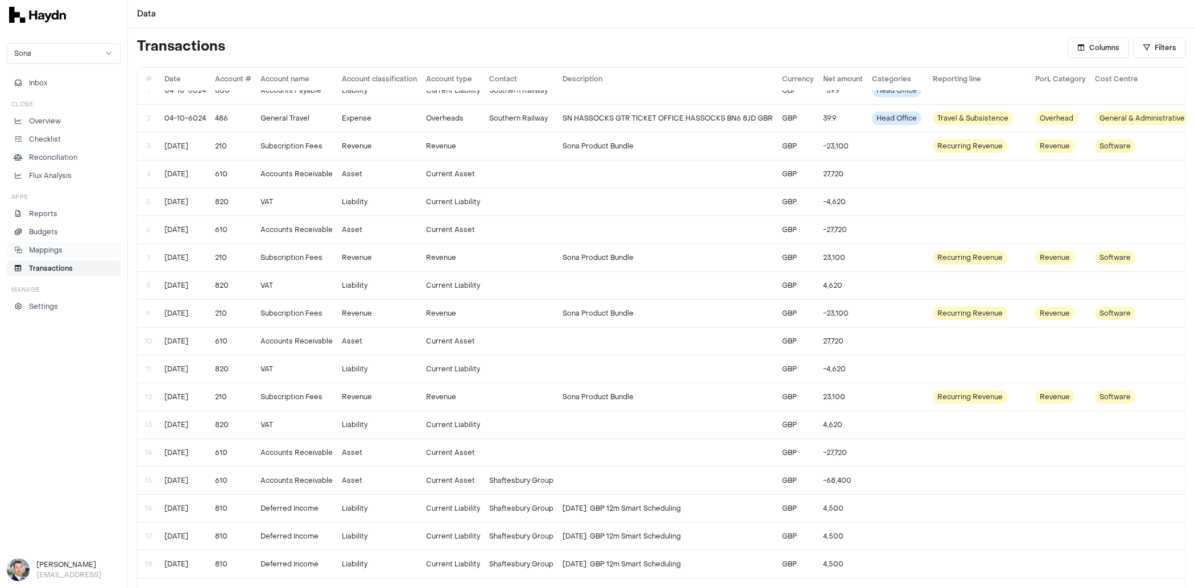
click at [46, 250] on p "Mappings" at bounding box center [46, 250] width 34 height 10
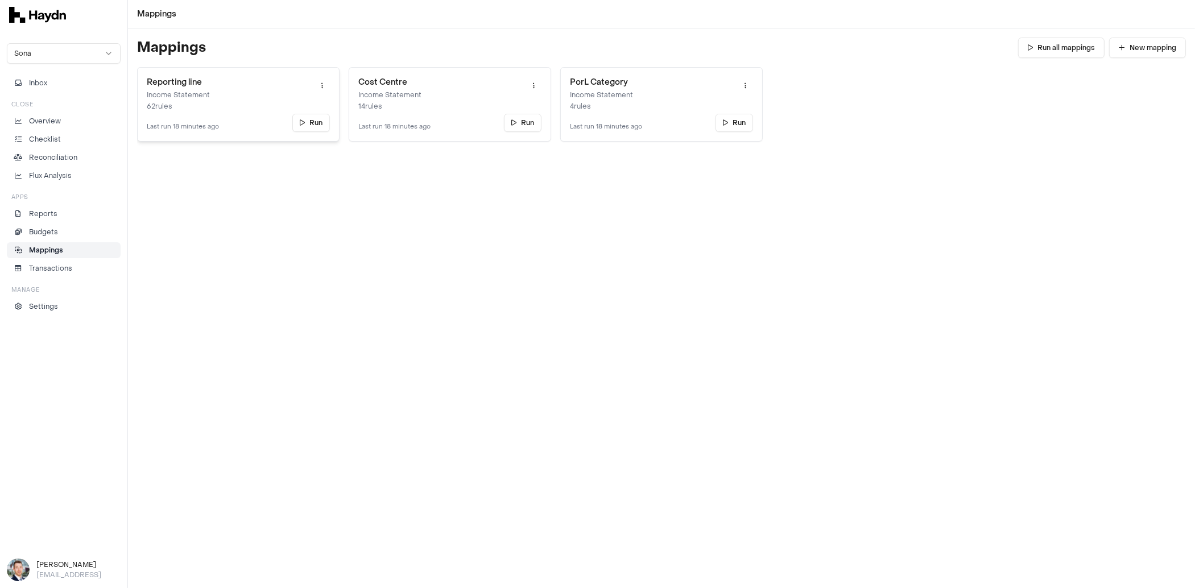
click at [222, 111] on link "Reporting line Income Statement 62 rules Last run 18 minutes ago Run" at bounding box center [238, 104] width 202 height 74
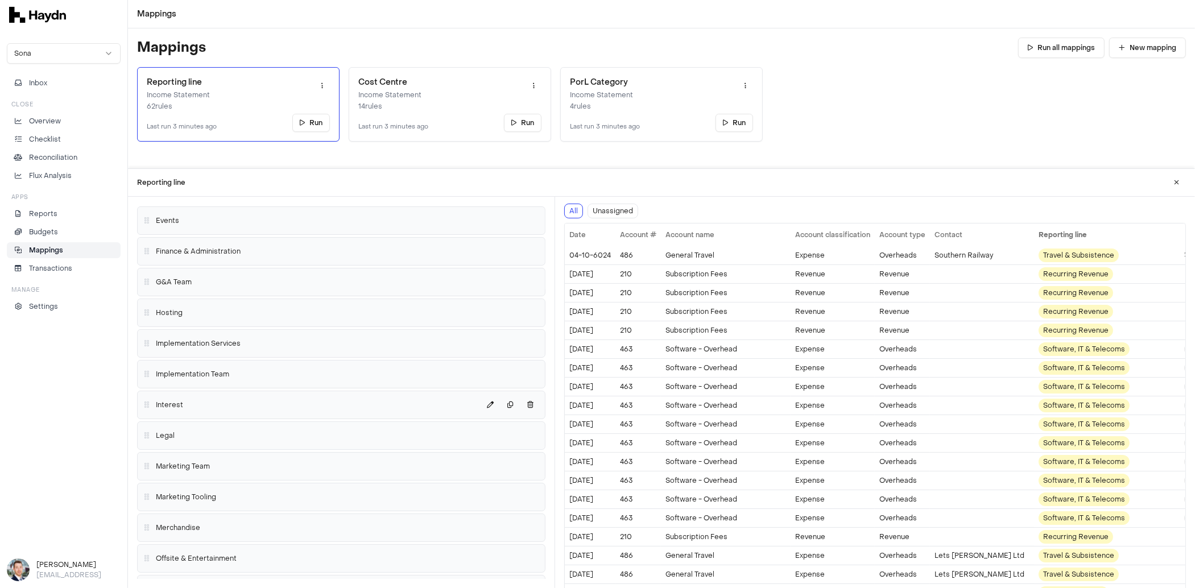
scroll to position [677, 0]
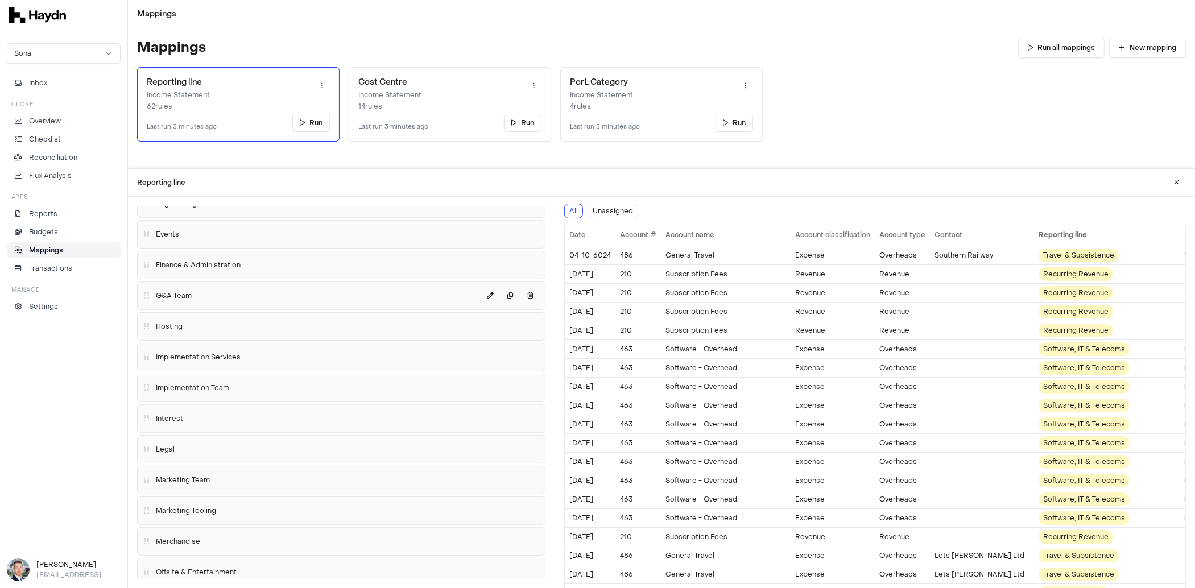
click at [190, 291] on span "G&A Team" at bounding box center [174, 295] width 36 height 9
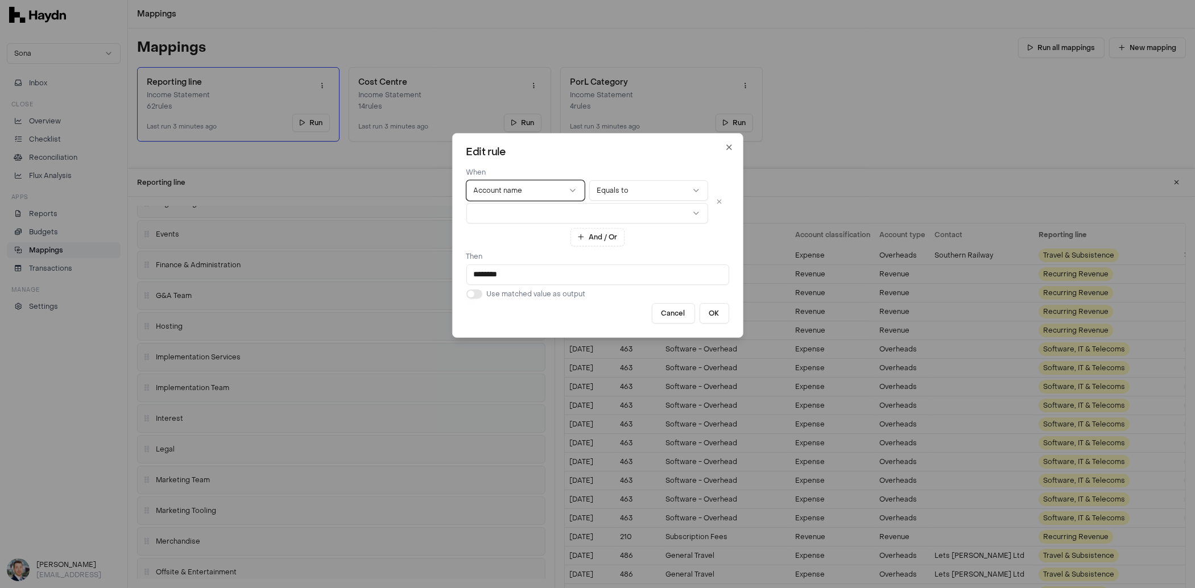
click at [527, 217] on button "button" at bounding box center [587, 213] width 242 height 20
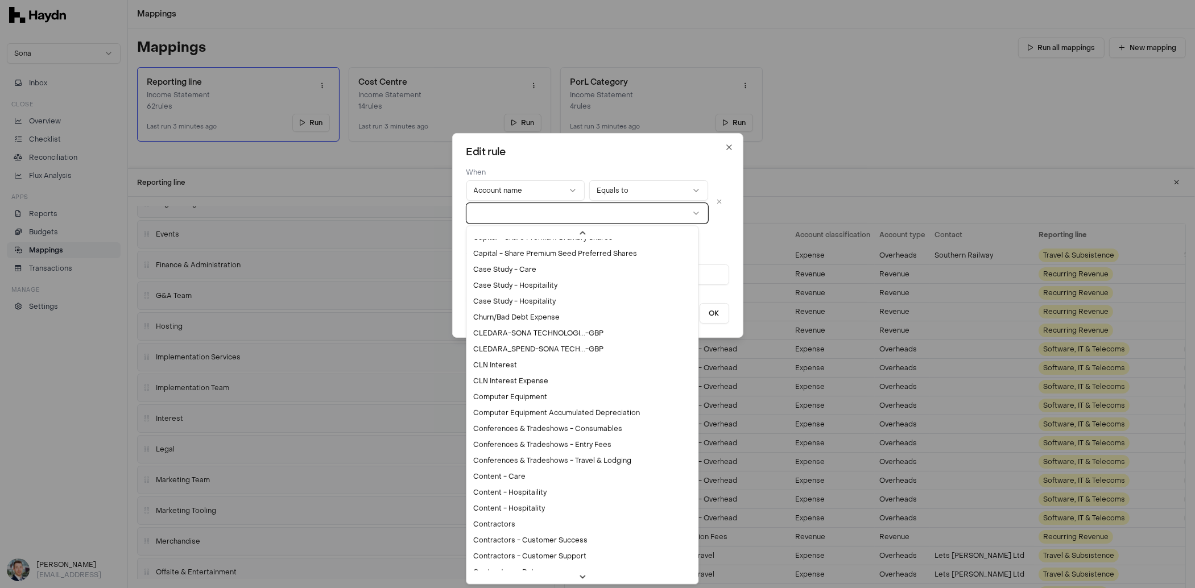
scroll to position [575, 0]
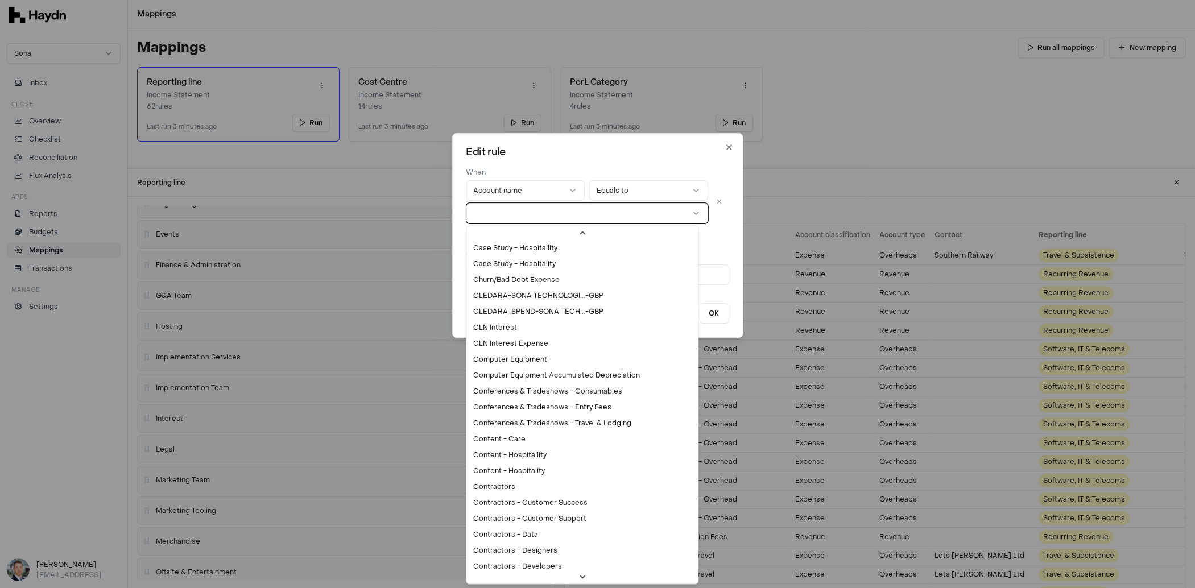
click at [713, 245] on div "And / Or" at bounding box center [597, 237] width 263 height 18
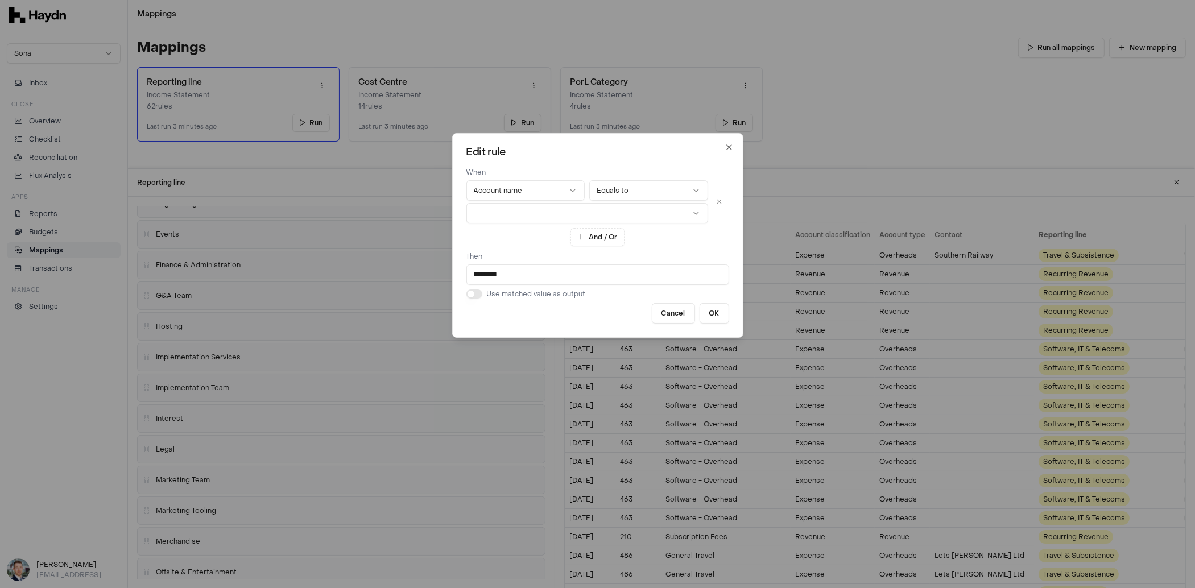
click at [516, 275] on input "********" at bounding box center [597, 274] width 263 height 20
click at [495, 246] on div "When Account name Equals to And / Or Then ******** Use matched value as output …" at bounding box center [597, 245] width 263 height 157
click at [724, 144] on icon "button" at bounding box center [728, 147] width 9 height 9
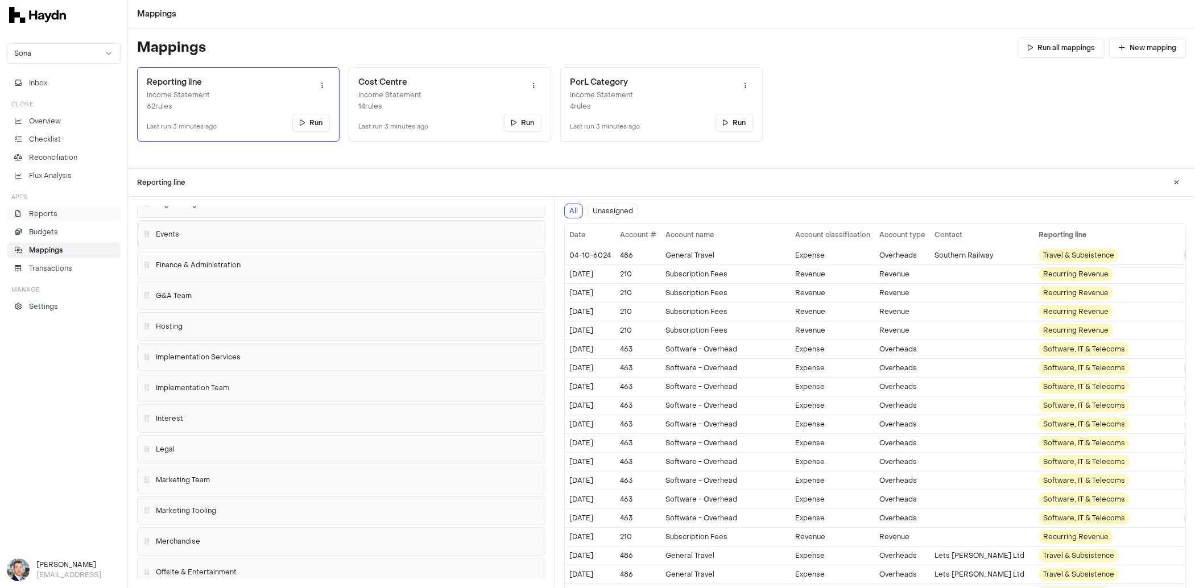
click at [61, 214] on li "Reports" at bounding box center [63, 214] width 103 height 10
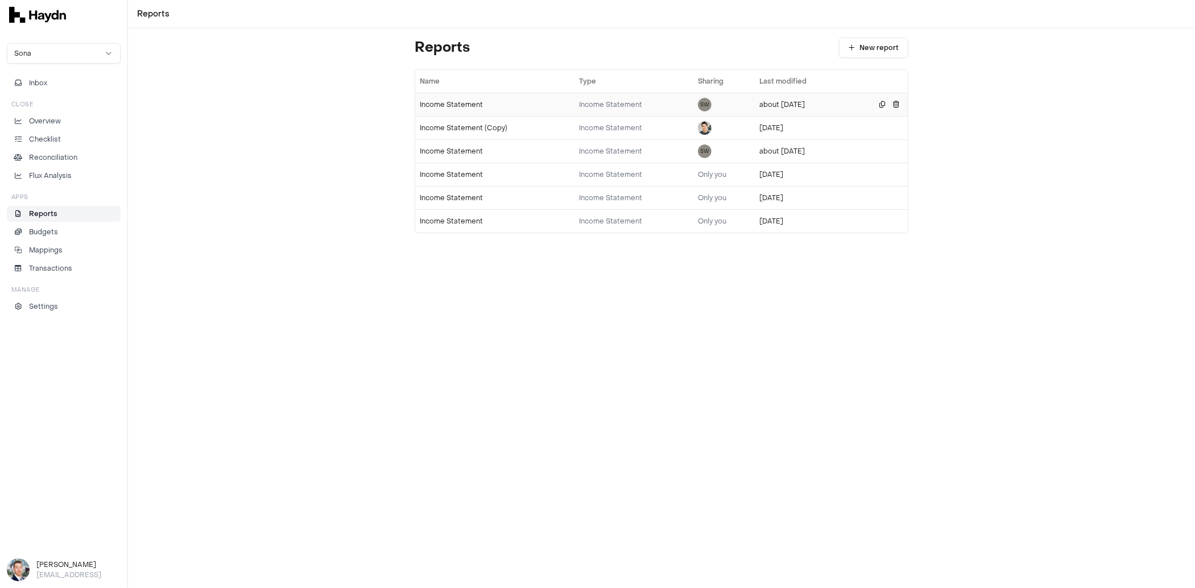
click at [456, 105] on div "Income Statement" at bounding box center [495, 104] width 150 height 9
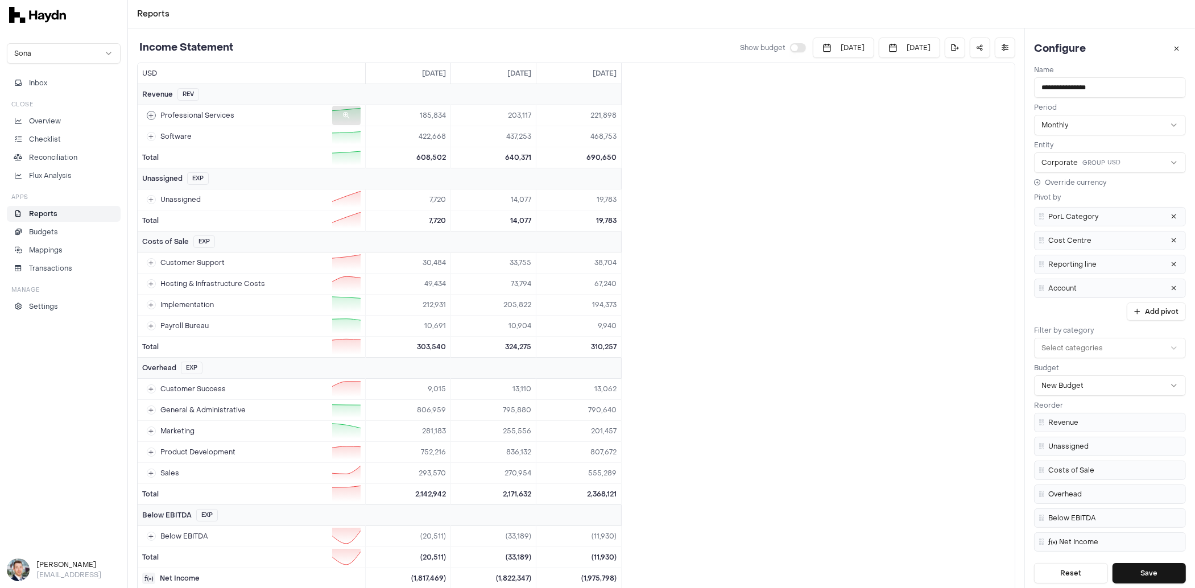
click at [345, 114] on icon at bounding box center [346, 115] width 7 height 7
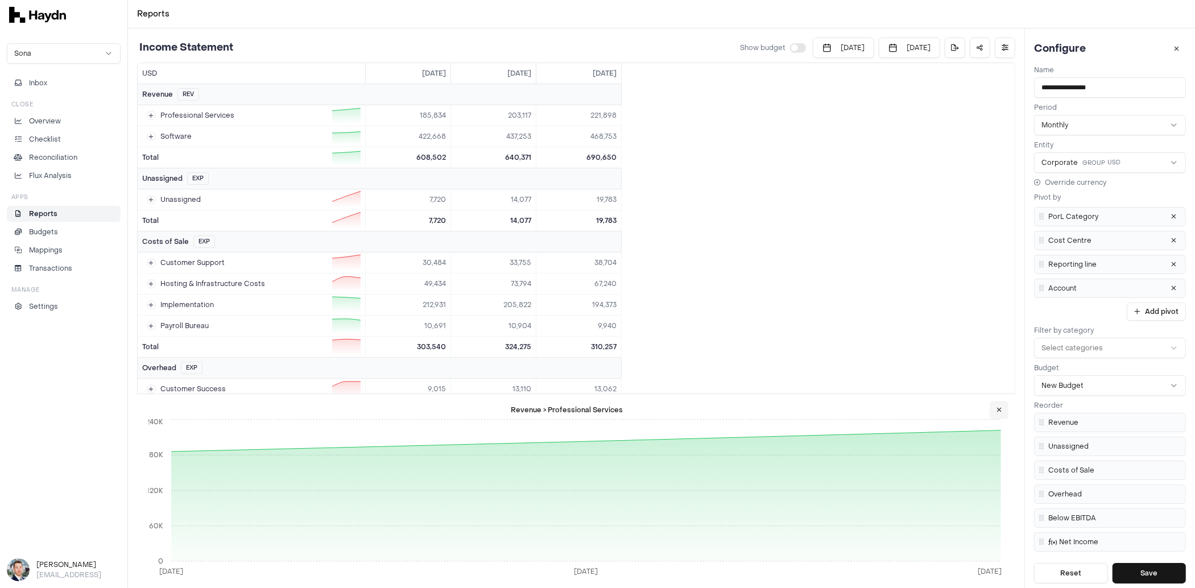
click at [955, 411] on icon at bounding box center [998, 410] width 5 height 7
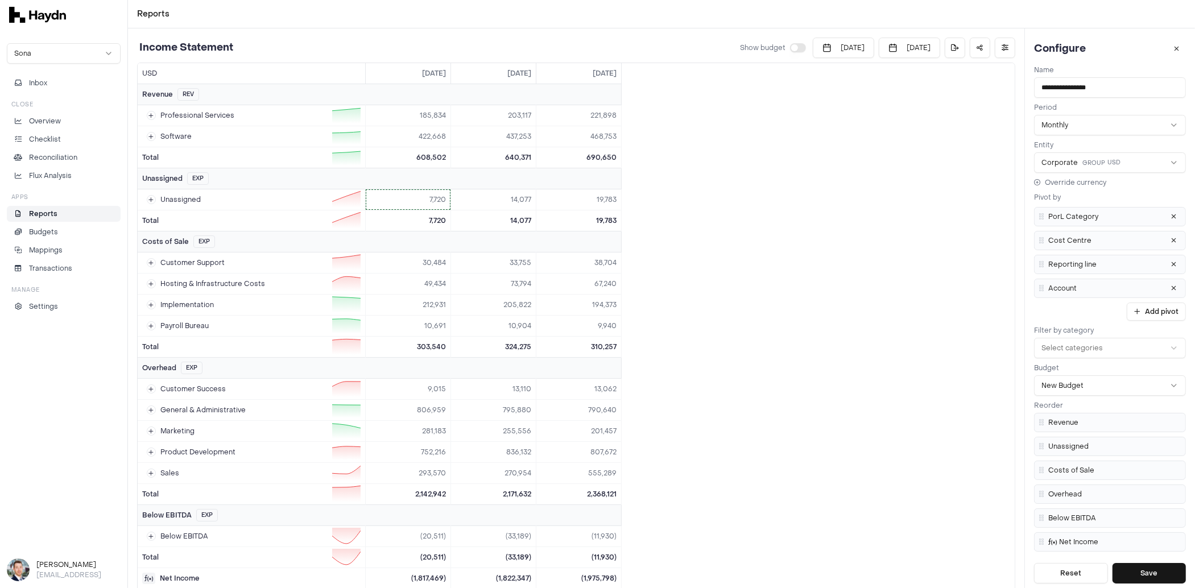
click at [423, 200] on html "Reports Sona Inbox Close Overview Checklist Reconciliation Flux Analysis Apps R…" at bounding box center [597, 294] width 1195 height 588
click at [415, 222] on span "Drill down" at bounding box center [402, 221] width 46 height 9
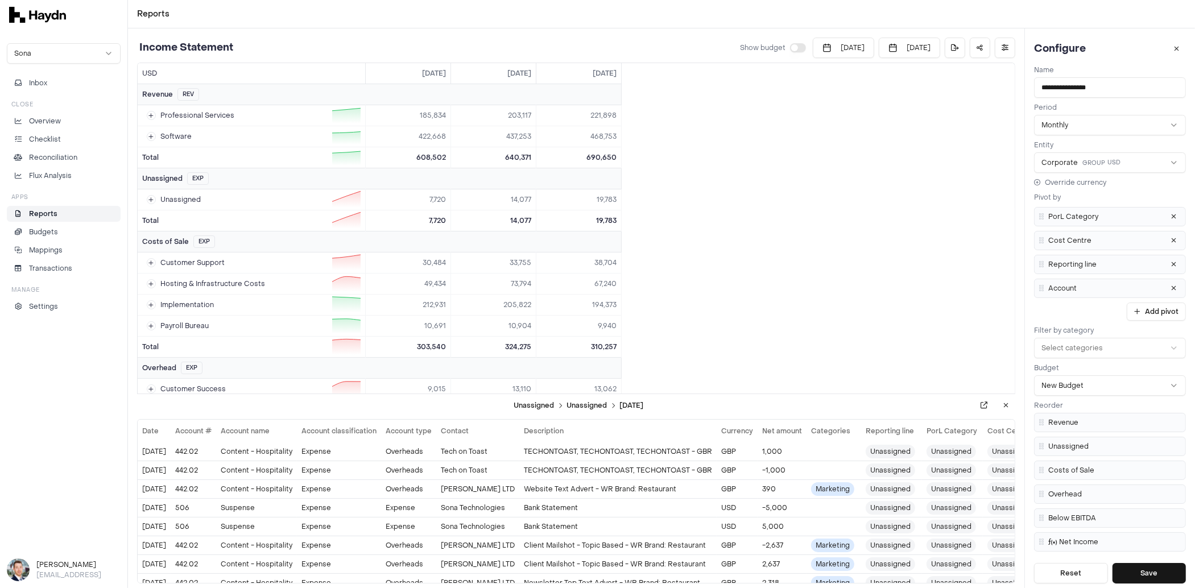
click at [955, 404] on button at bounding box center [1005, 405] width 19 height 18
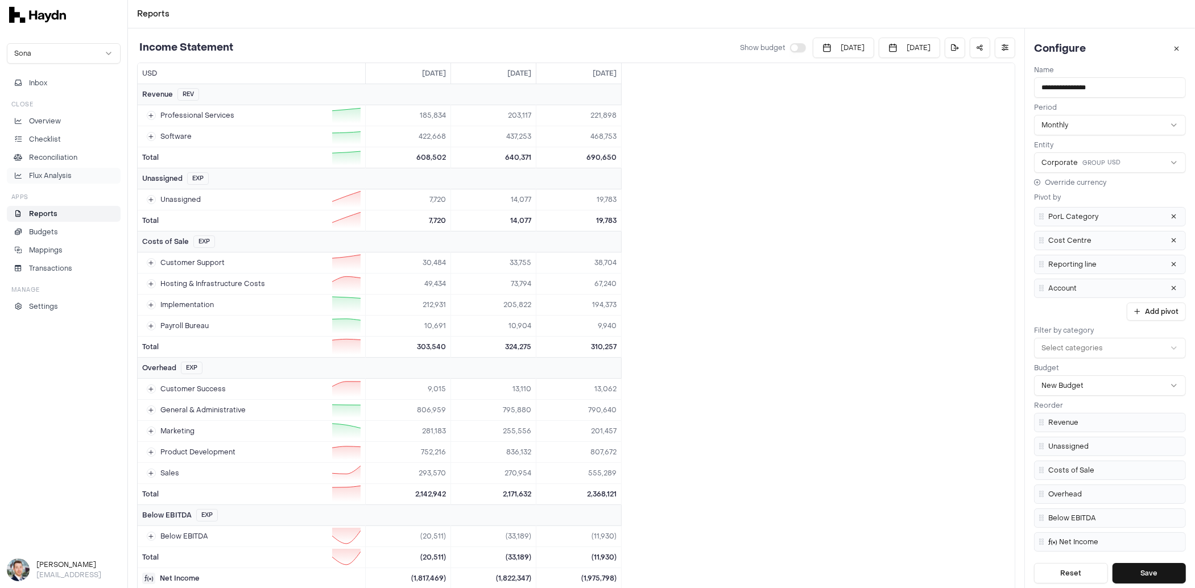
click at [59, 172] on p "Flux Analysis" at bounding box center [50, 176] width 43 height 10
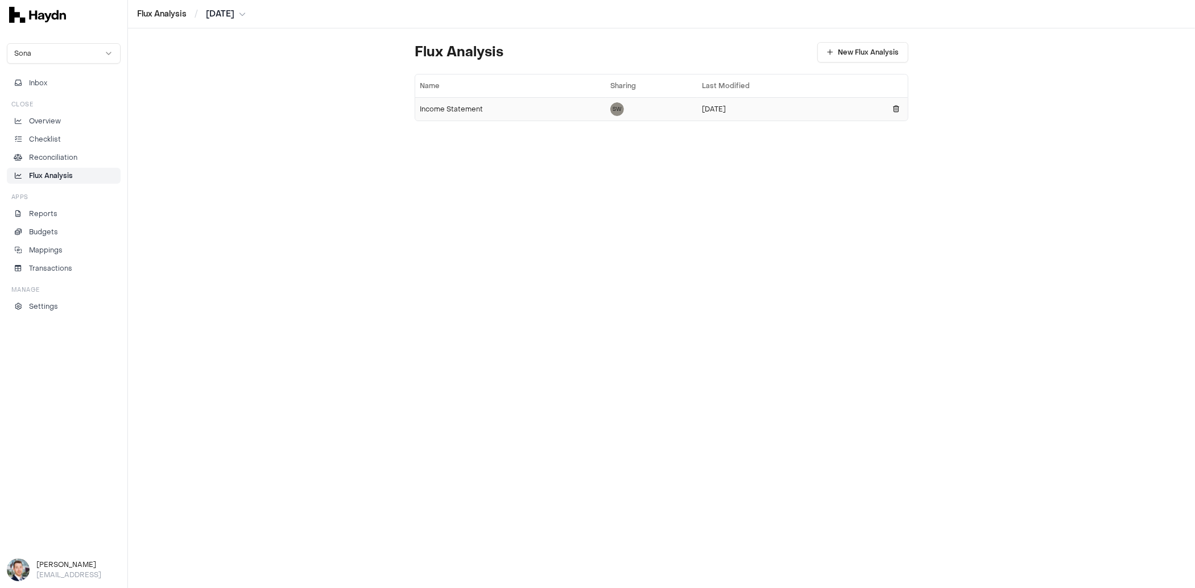
click at [462, 107] on div "Income Statement" at bounding box center [510, 109] width 181 height 9
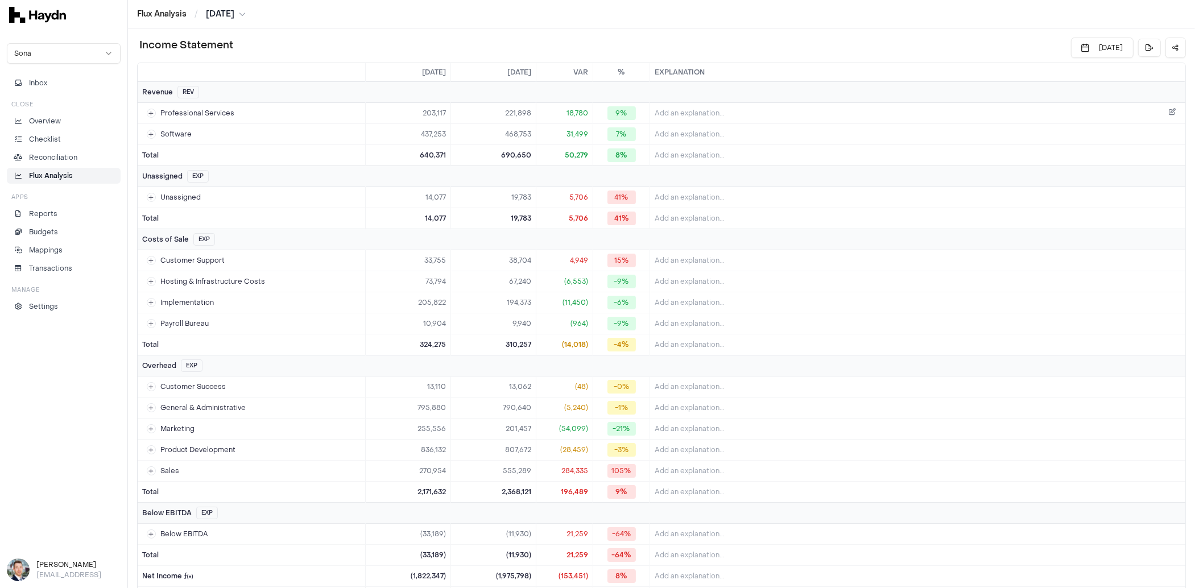
click at [692, 115] on span "Add an explanation..." at bounding box center [690, 113] width 70 height 9
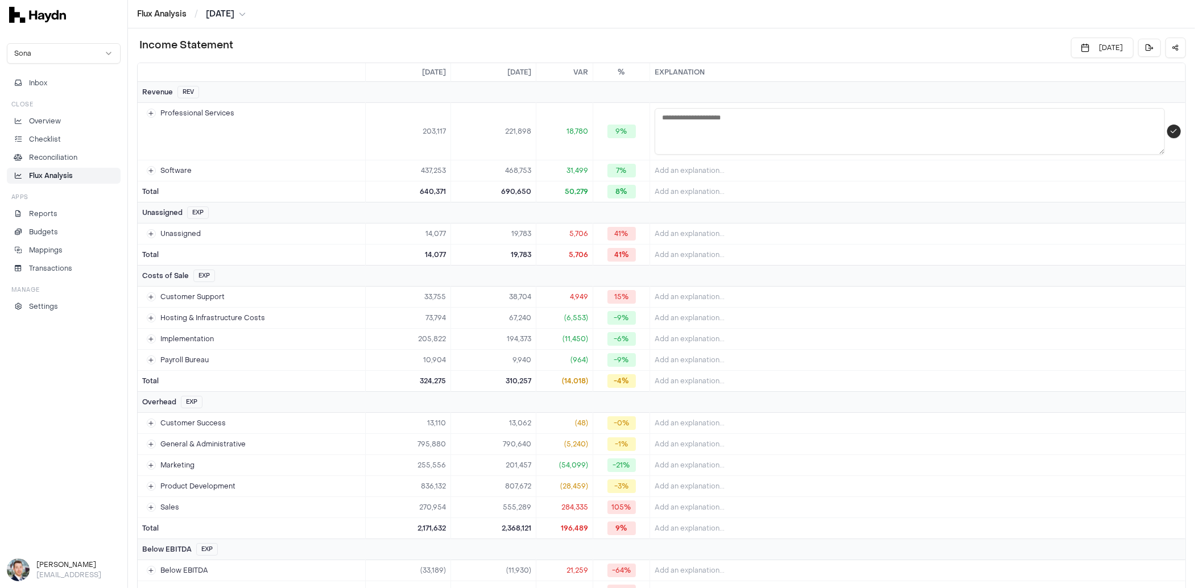
click at [955, 131] on button "submit" at bounding box center [1173, 132] width 13 height 14
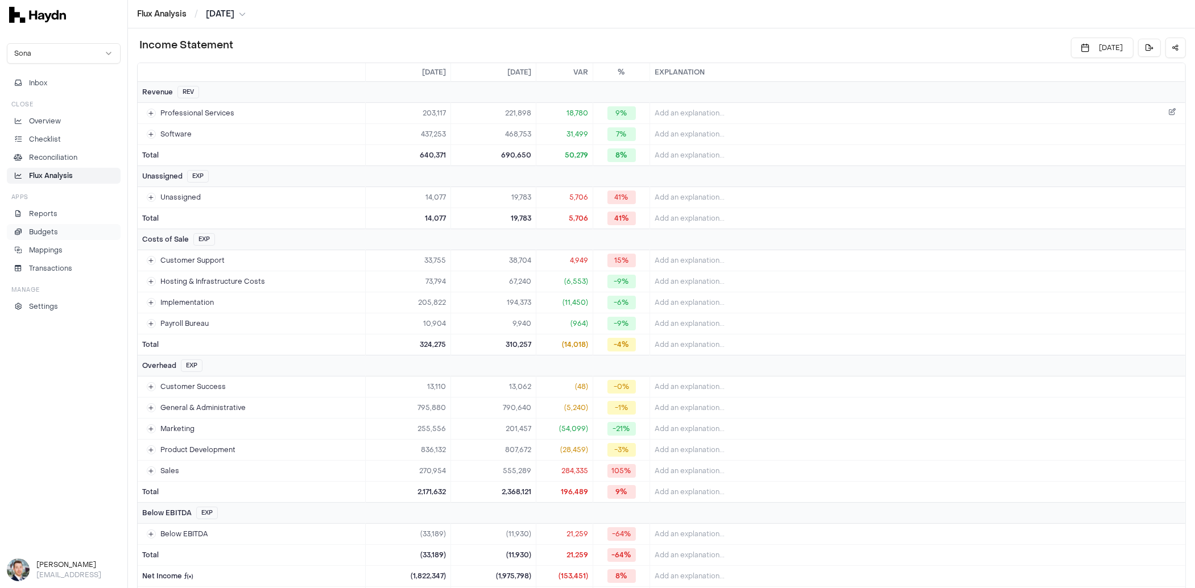
click at [44, 228] on p "Budgets" at bounding box center [43, 232] width 29 height 10
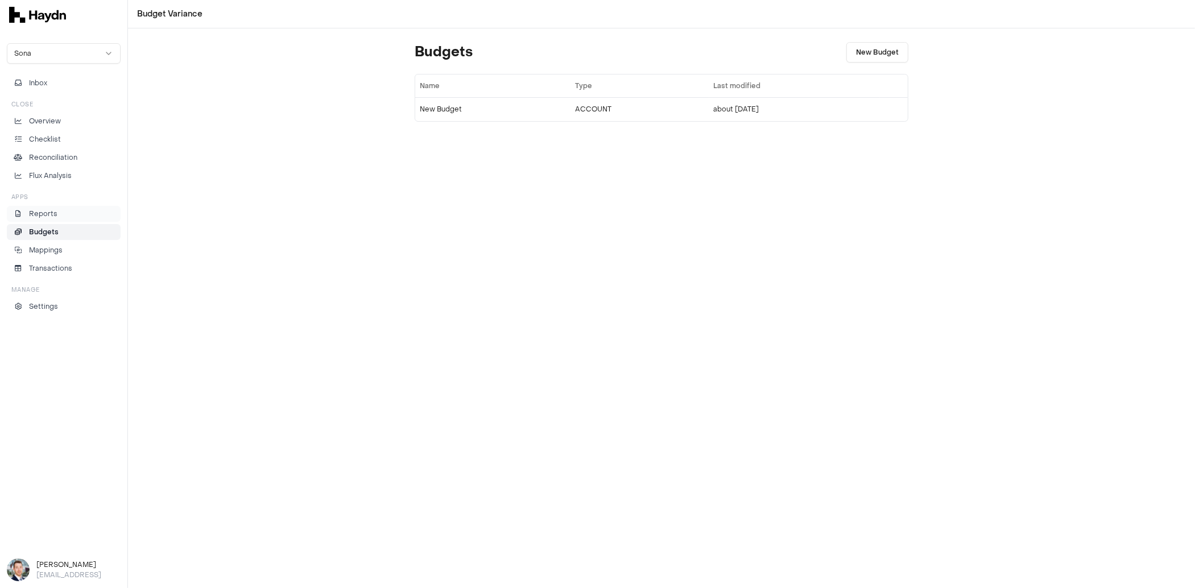
click at [56, 214] on li "Reports" at bounding box center [63, 214] width 103 height 10
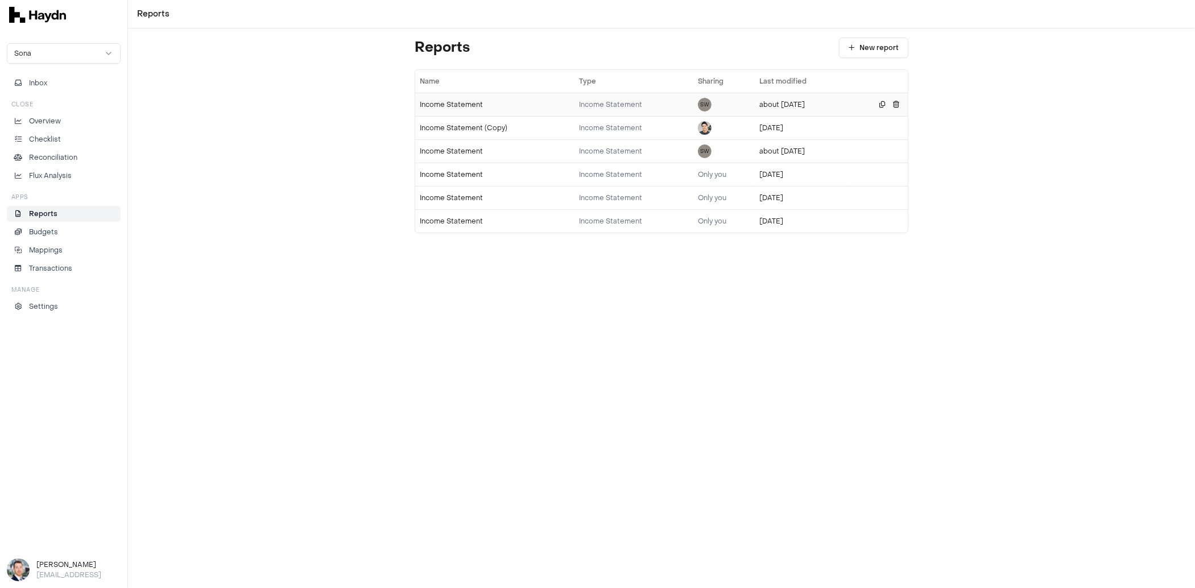
click at [438, 105] on div "Income Statement" at bounding box center [495, 104] width 150 height 9
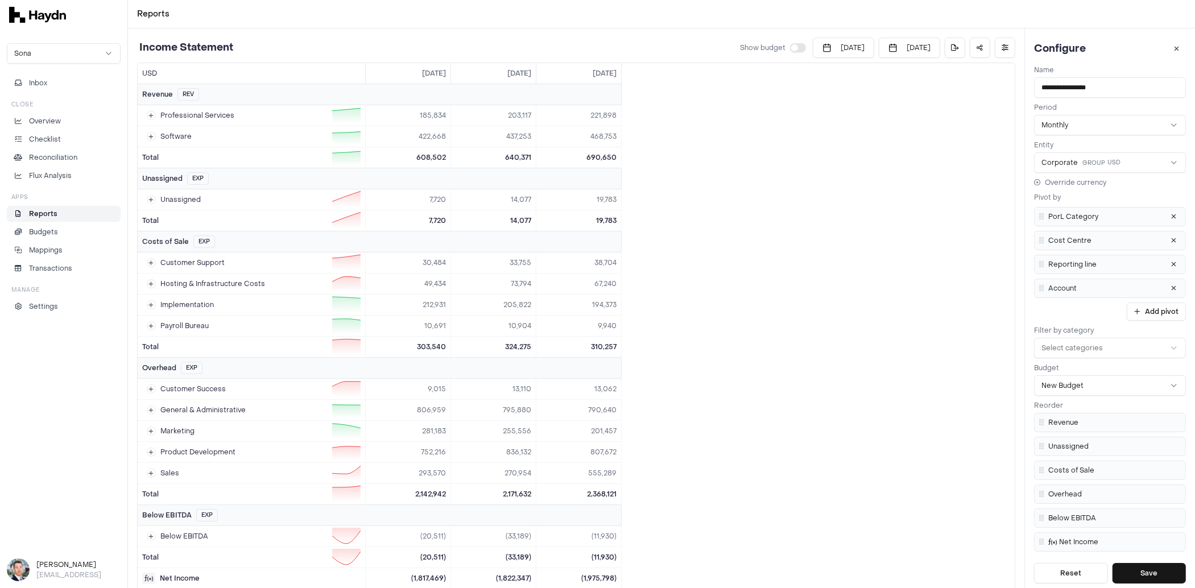
click at [790, 47] on button "button" at bounding box center [798, 47] width 16 height 9
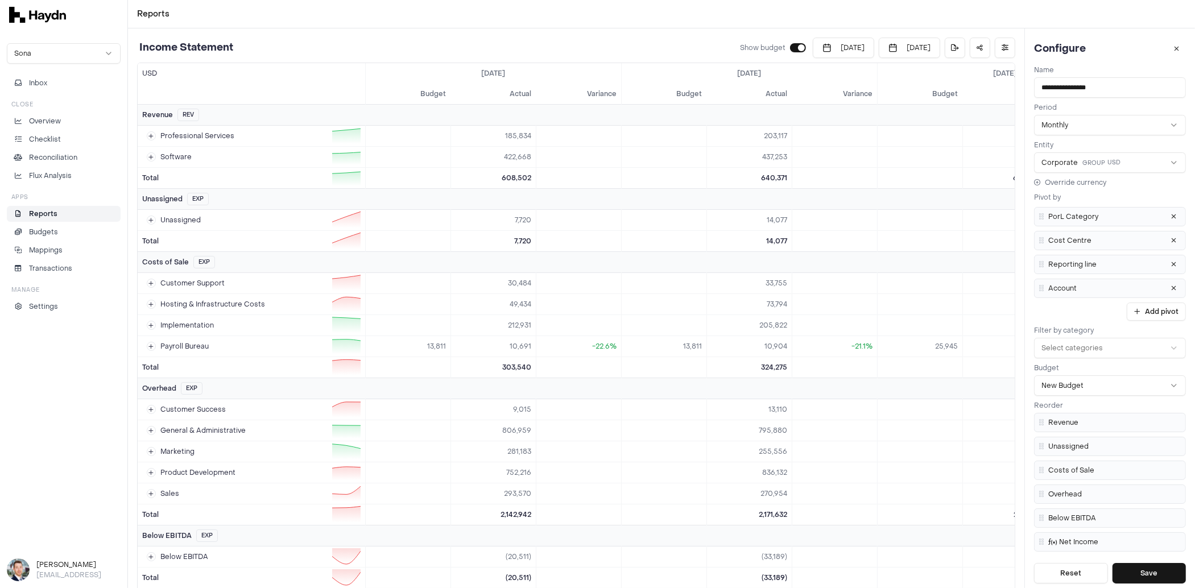
scroll to position [21, 0]
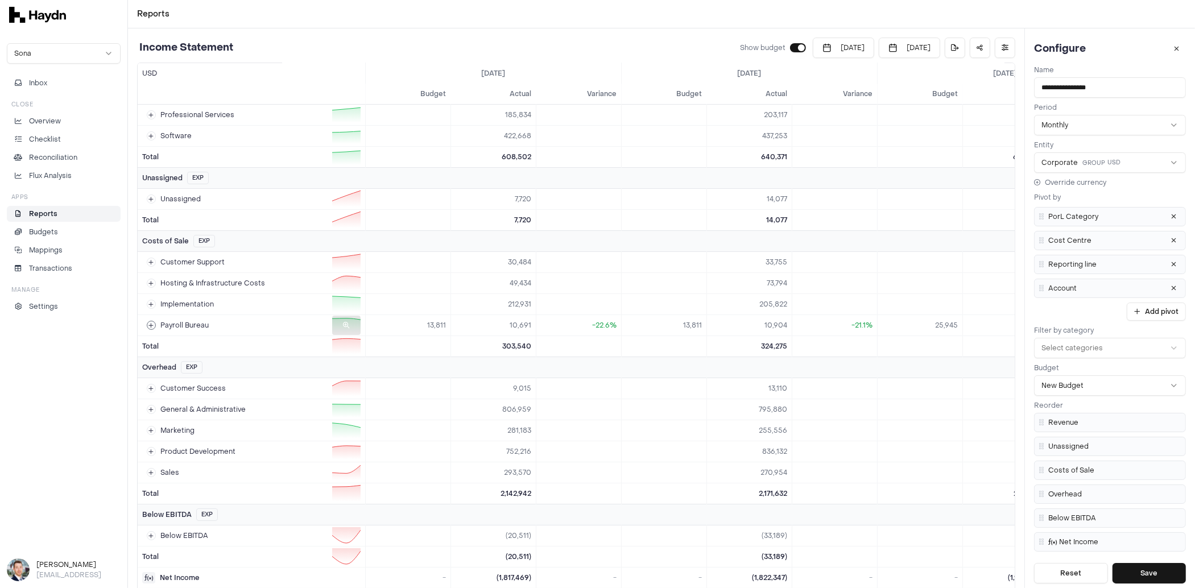
click at [156, 326] on div "Payroll Bureau" at bounding box center [178, 325] width 62 height 9
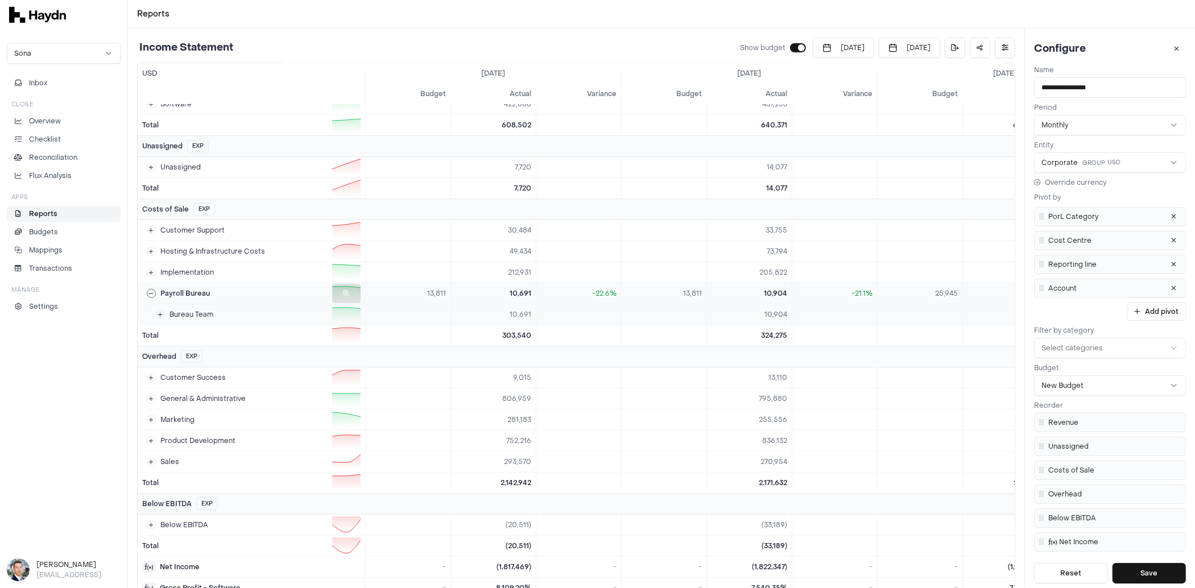
scroll to position [53, 0]
click at [165, 310] on div "Bureau Team" at bounding box center [184, 314] width 57 height 9
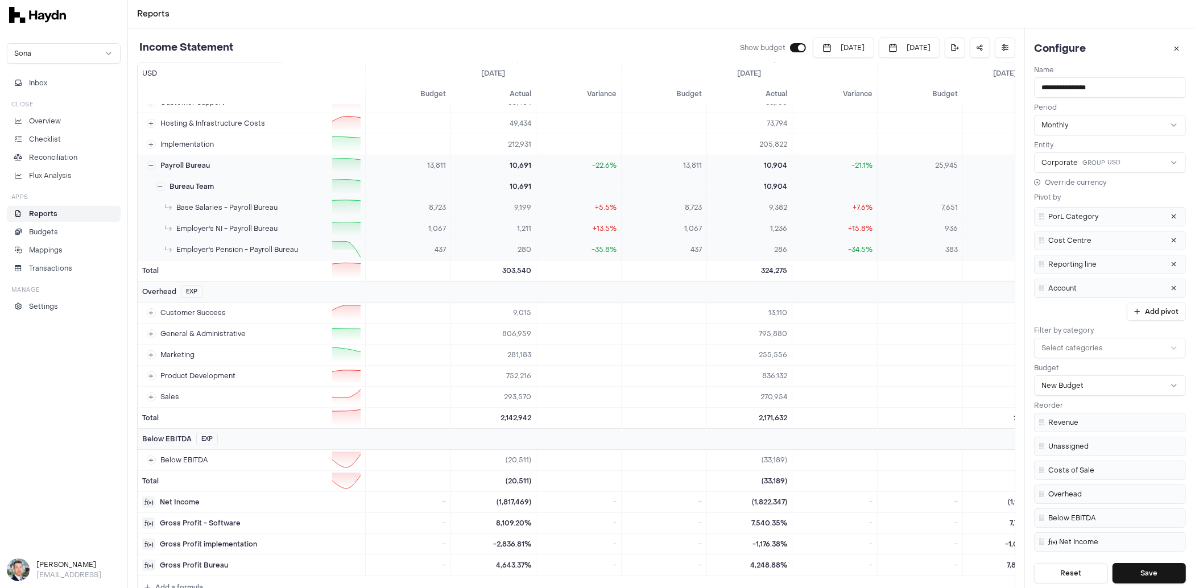
scroll to position [180, 0]
click at [356, 241] on div at bounding box center [346, 250] width 28 height 19
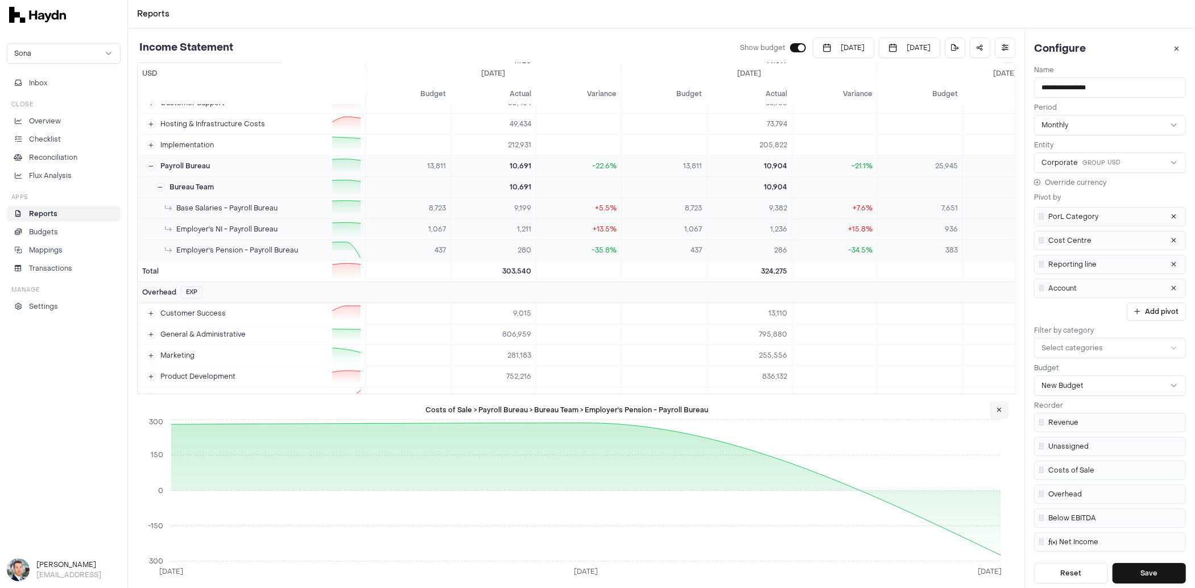
click at [955, 409] on icon at bounding box center [998, 410] width 5 height 7
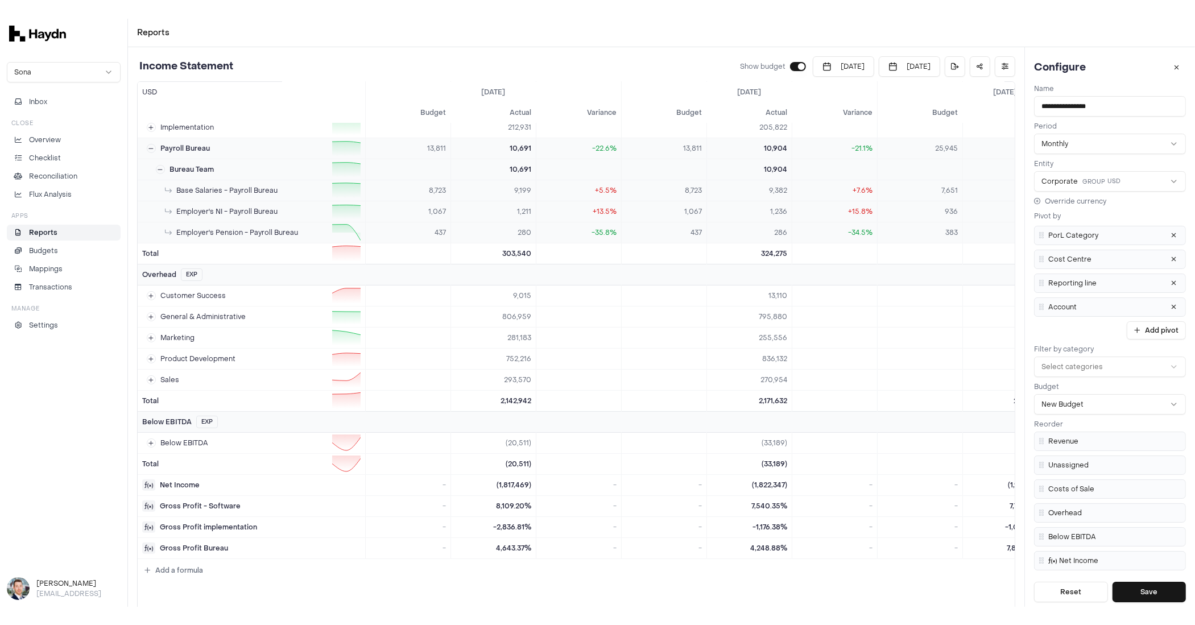
scroll to position [216, 0]
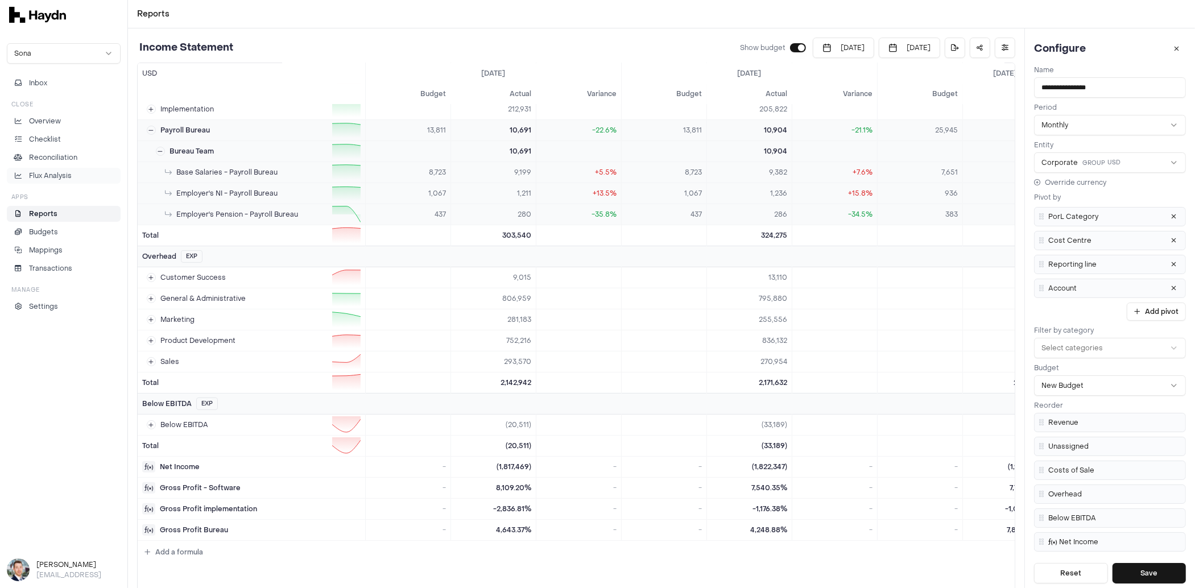
click at [68, 175] on p "Flux Analysis" at bounding box center [50, 176] width 43 height 10
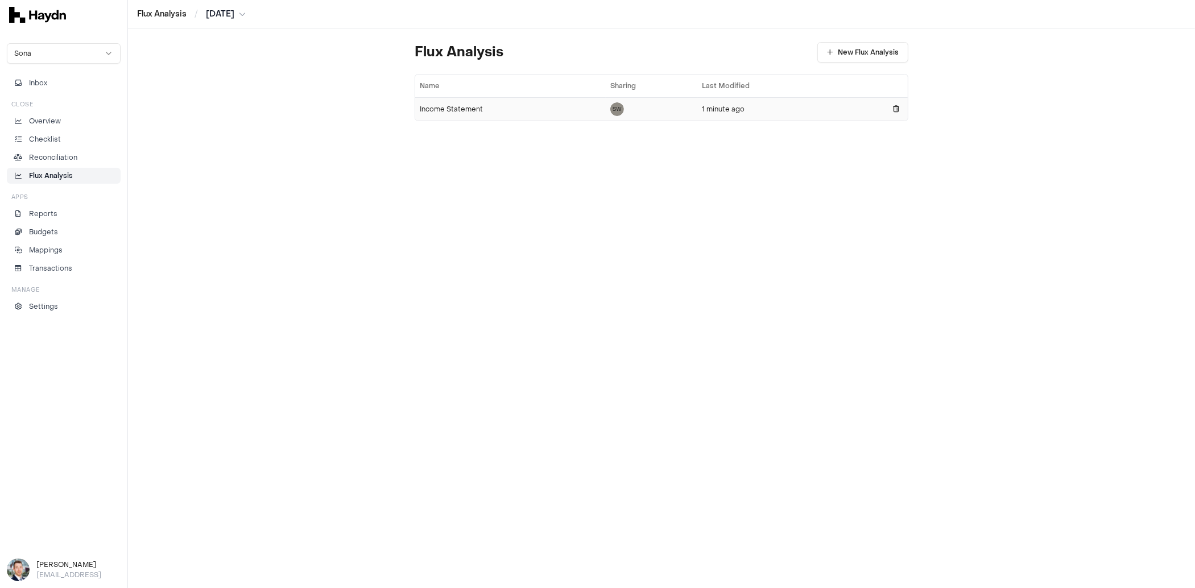
click at [443, 113] on div "Income Statement" at bounding box center [510, 109] width 181 height 9
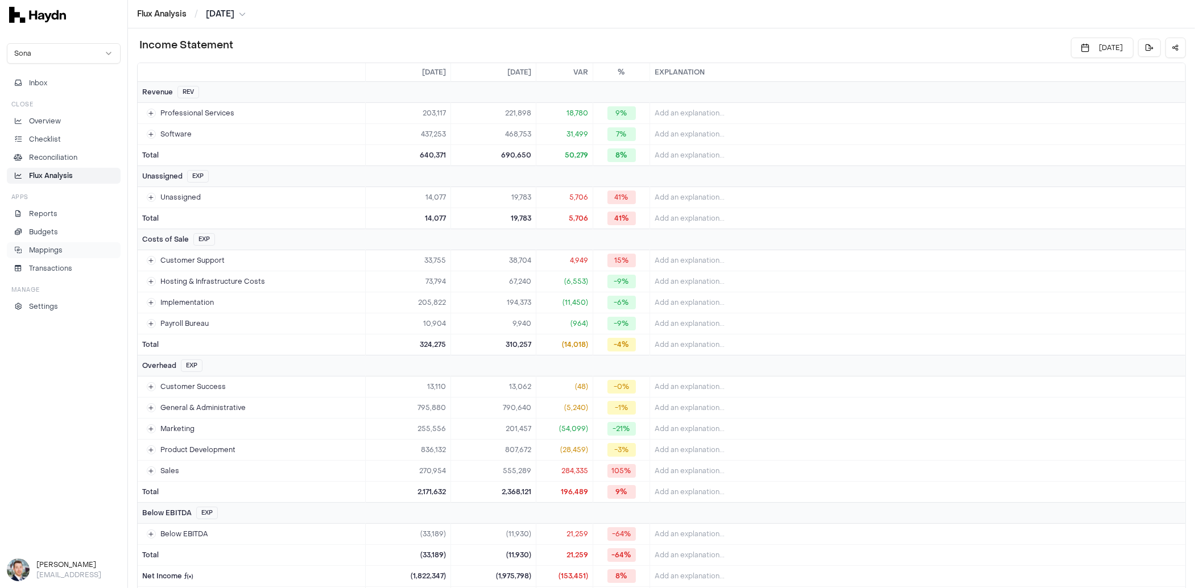
click at [27, 247] on li "Mappings" at bounding box center [63, 250] width 103 height 10
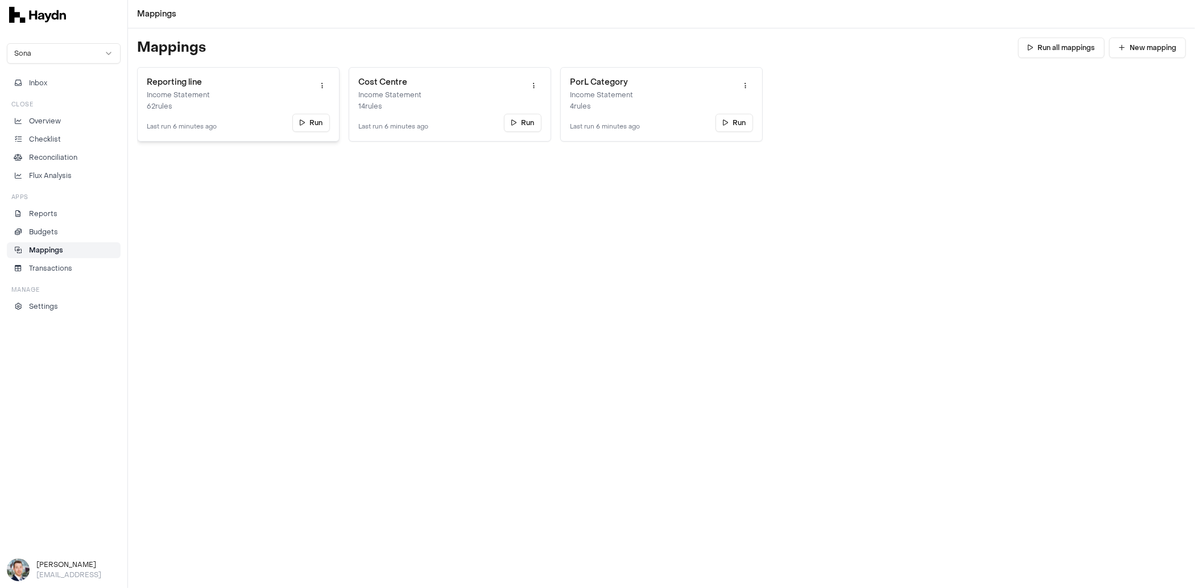
click at [187, 121] on div "Reporting line Income Statement 62 rules Last run 6 minutes ago" at bounding box center [182, 104] width 70 height 55
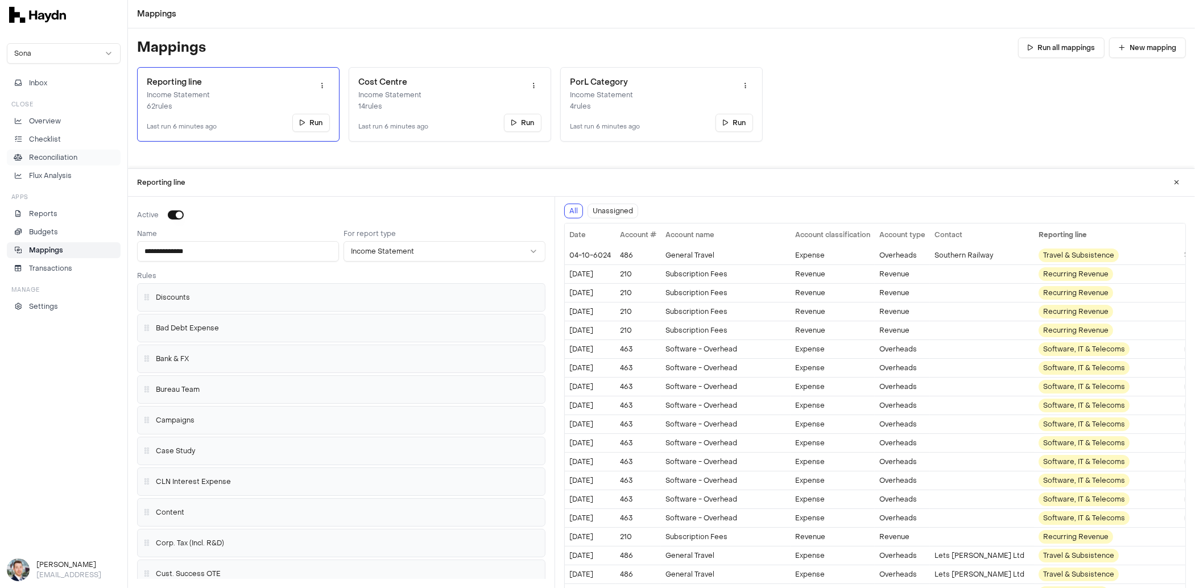
click at [57, 152] on p "Reconciliation" at bounding box center [53, 157] width 48 height 10
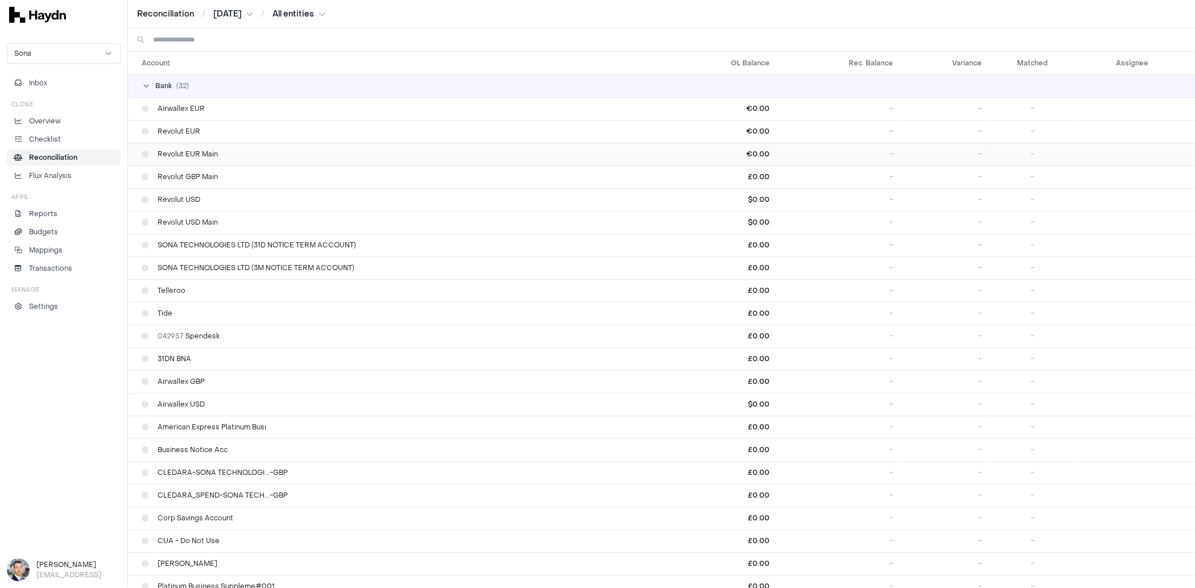
click at [220, 159] on td "Revolut EUR Main" at bounding box center [396, 154] width 536 height 23
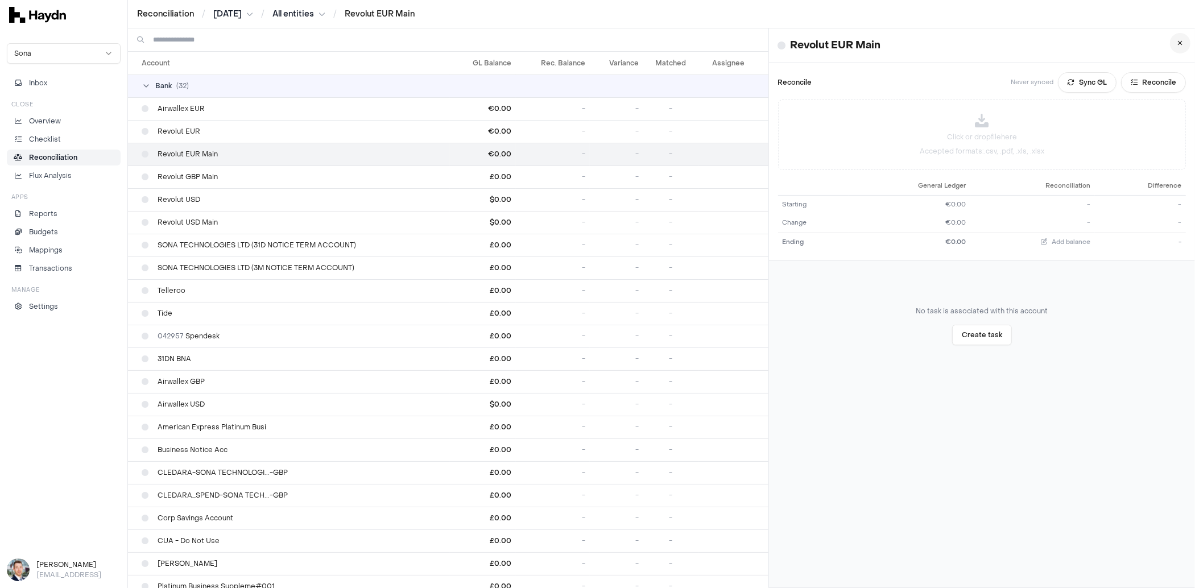
click at [955, 44] on icon at bounding box center [1180, 43] width 5 height 7
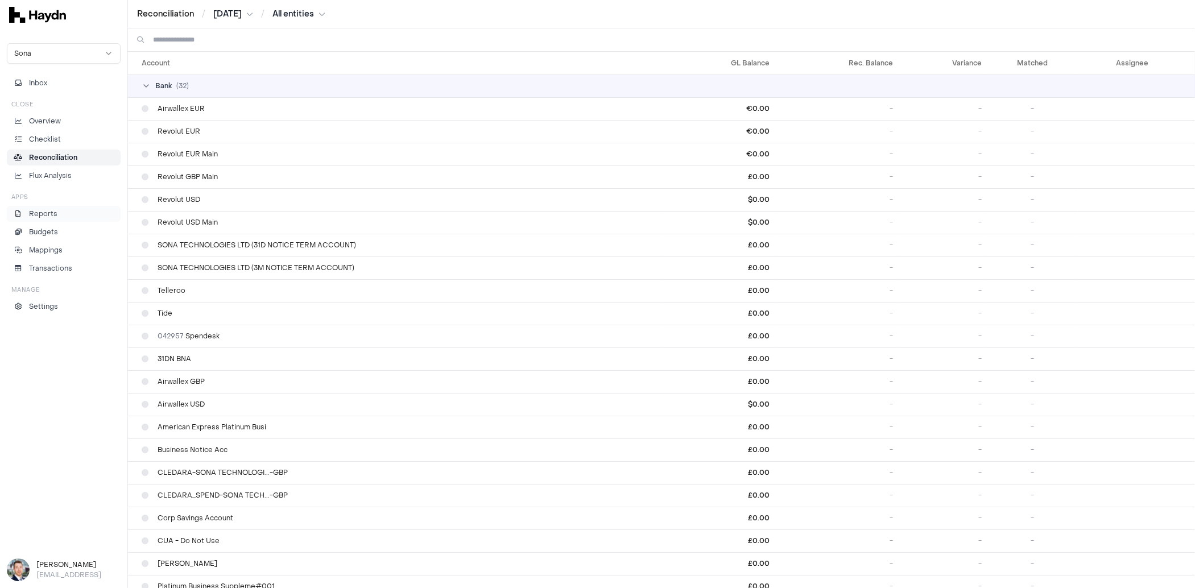
click at [59, 214] on li "Reports" at bounding box center [63, 214] width 103 height 10
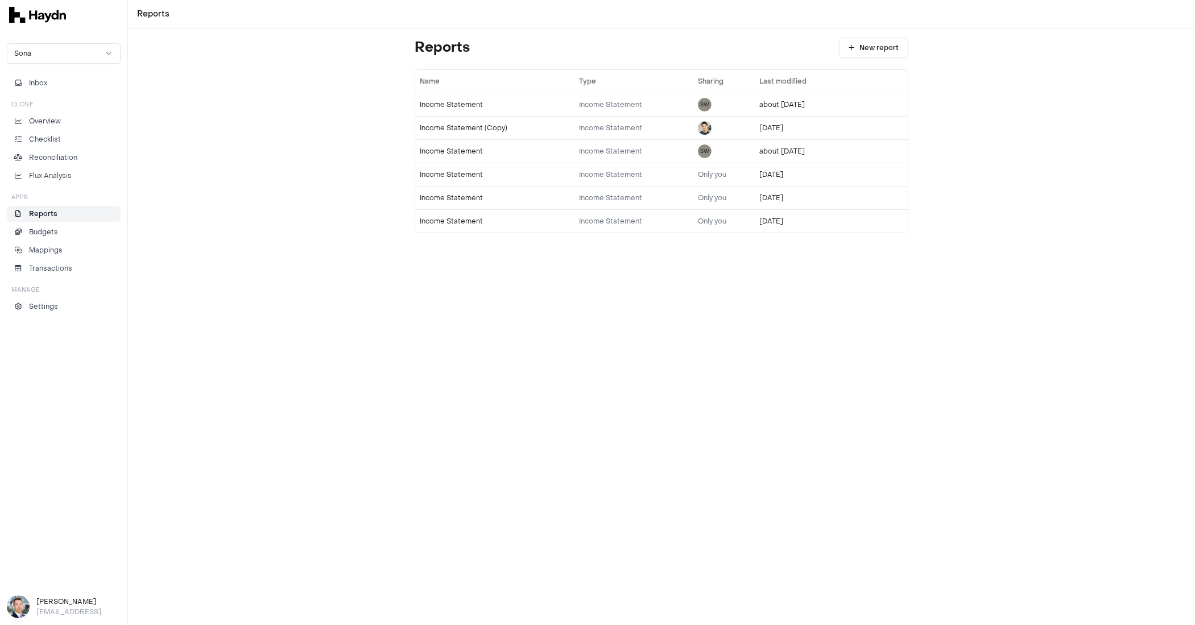
click at [63, 209] on li "Reports" at bounding box center [63, 214] width 103 height 10
click at [59, 115] on link "Overview" at bounding box center [64, 121] width 114 height 16
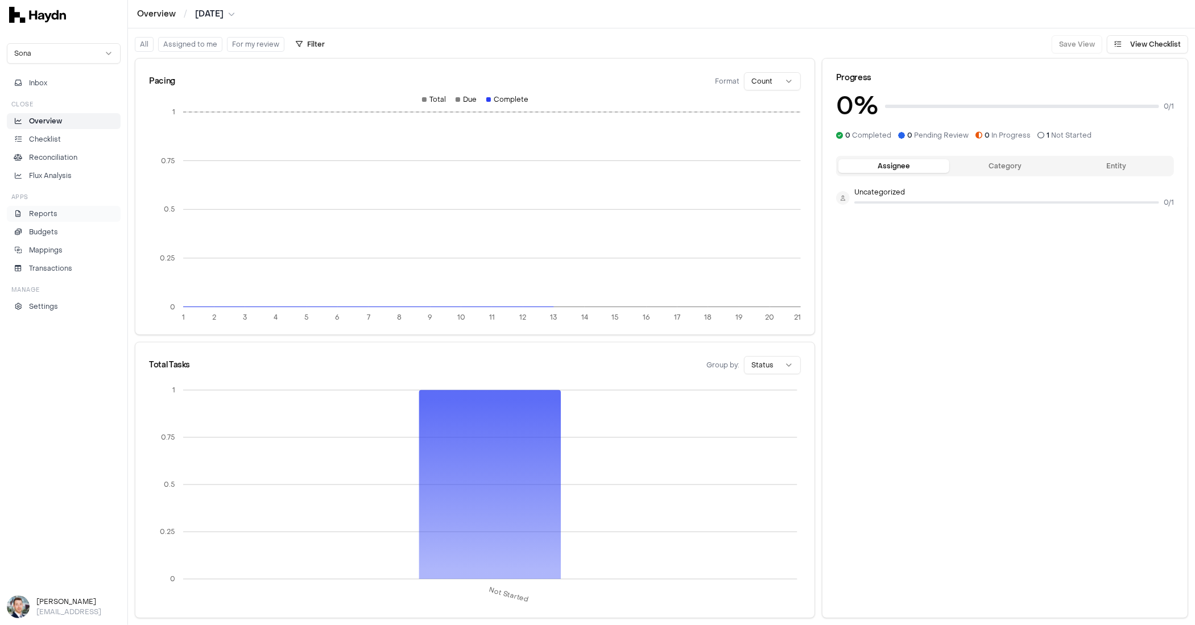
click at [47, 216] on p "Reports" at bounding box center [43, 214] width 28 height 10
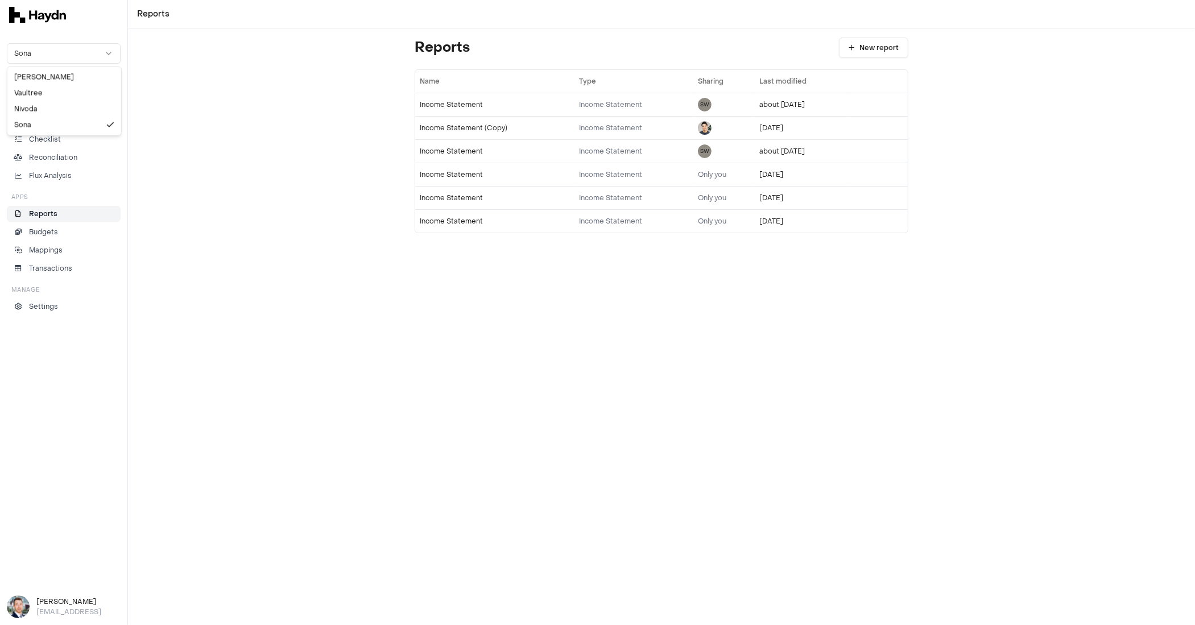
click at [58, 56] on html "Reports Sona Inbox Close Overview Checklist Reconciliation Flux Analysis Apps R…" at bounding box center [597, 312] width 1195 height 625
